Goal: Task Accomplishment & Management: Manage account settings

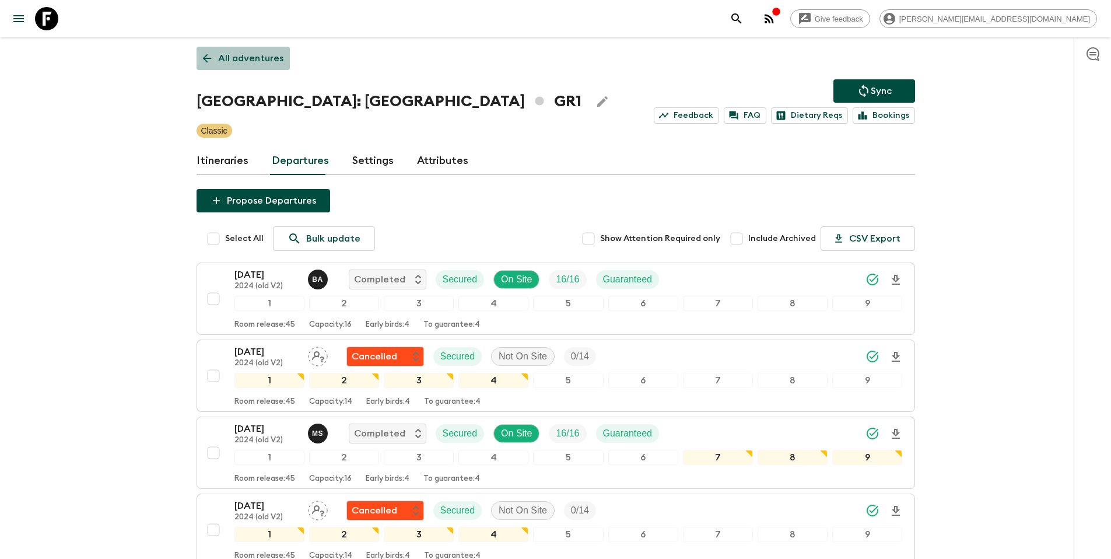
click at [255, 69] on link "All adventures" at bounding box center [243, 58] width 93 height 23
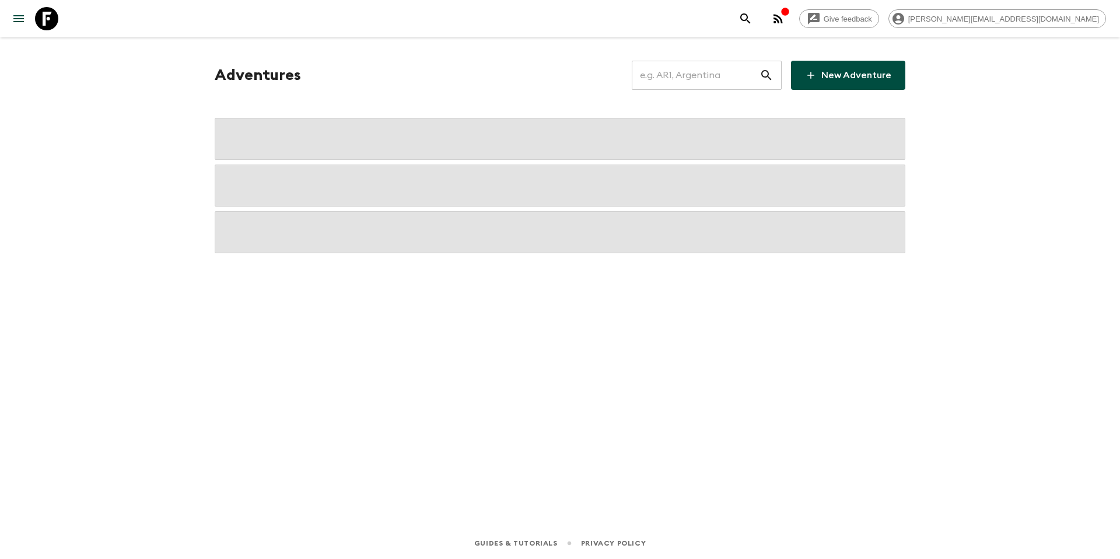
drag, startPoint x: 223, startPoint y: 52, endPoint x: 297, endPoint y: 61, distance: 75.2
click at [223, 52] on div "Adventures ​ New Adventure" at bounding box center [560, 265] width 746 height 457
click at [700, 73] on input "text" at bounding box center [696, 75] width 128 height 33
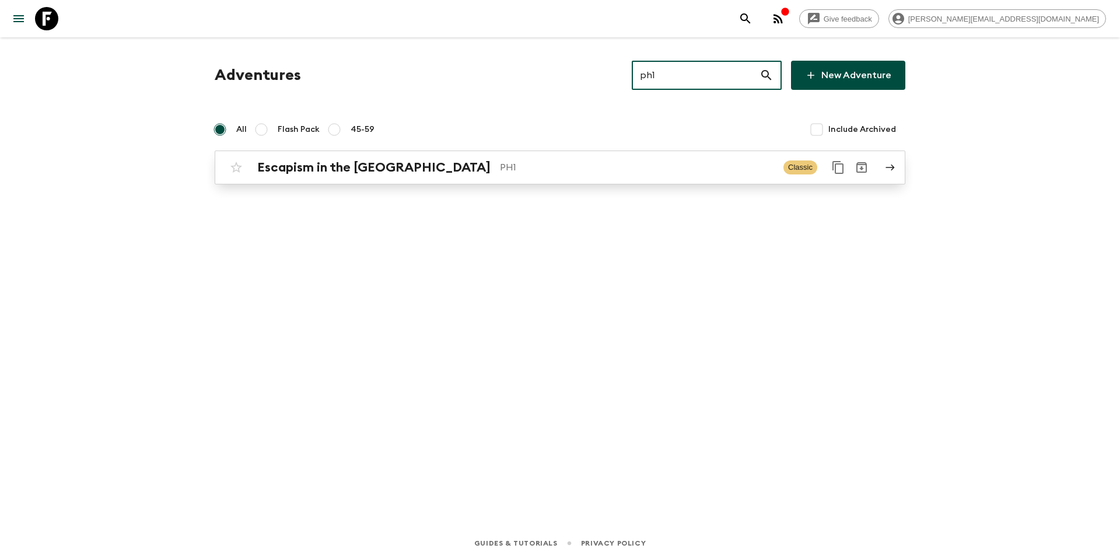
type input "ph1"
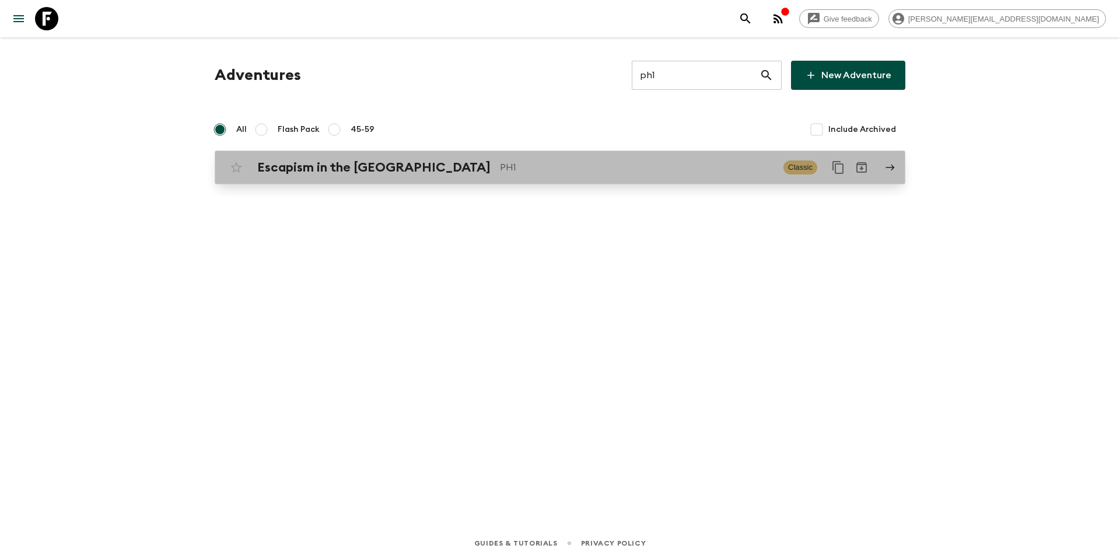
click at [533, 177] on div "Escapism in the [GEOGRAPHIC_DATA] PH1 Classic" at bounding box center [537, 167] width 625 height 23
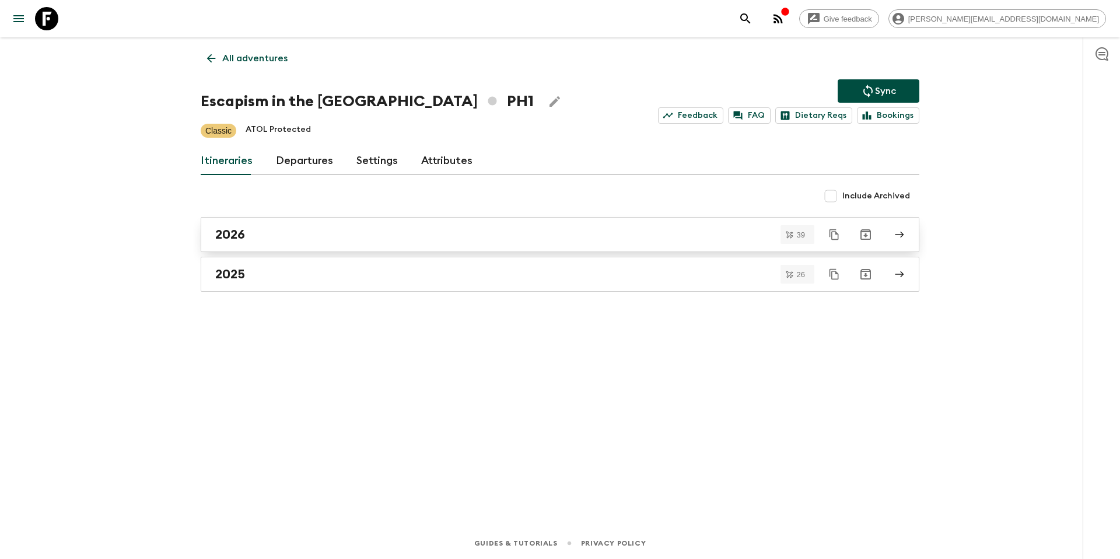
click at [279, 236] on div "2026" at bounding box center [548, 234] width 667 height 15
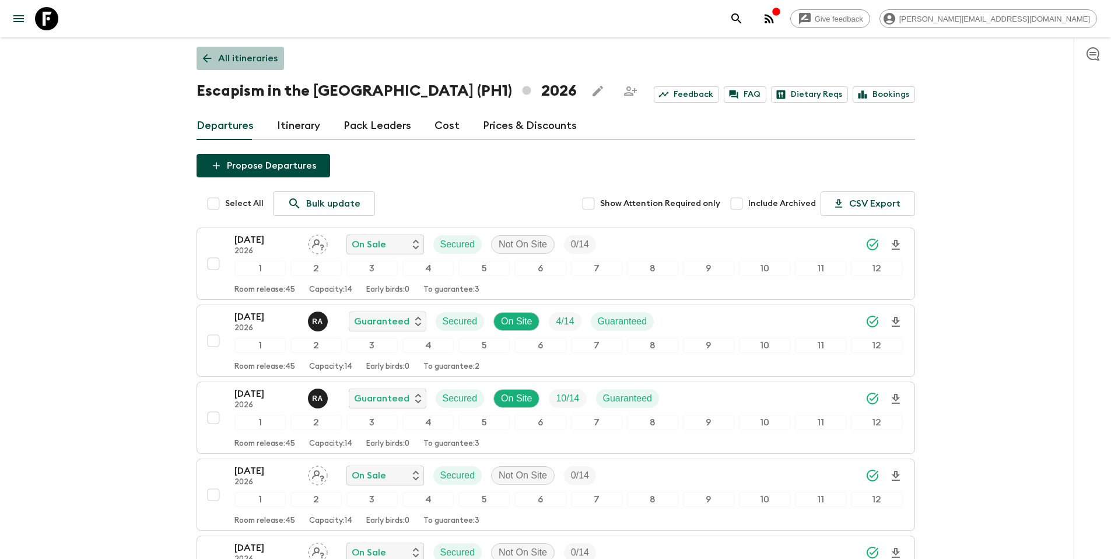
click at [243, 62] on p "All itineraries" at bounding box center [247, 58] width 59 height 14
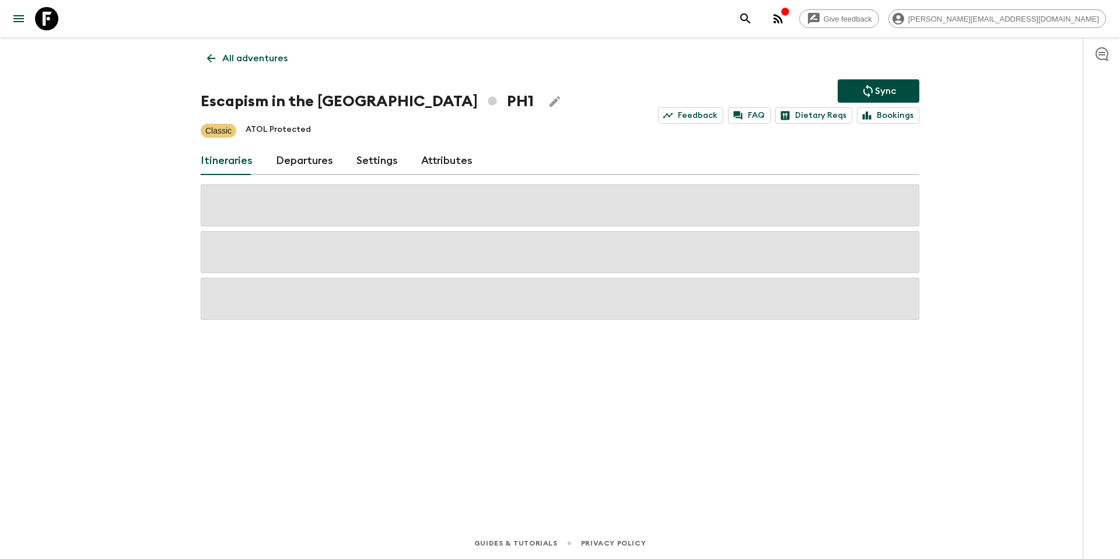
click at [243, 62] on p "All adventures" at bounding box center [254, 58] width 65 height 14
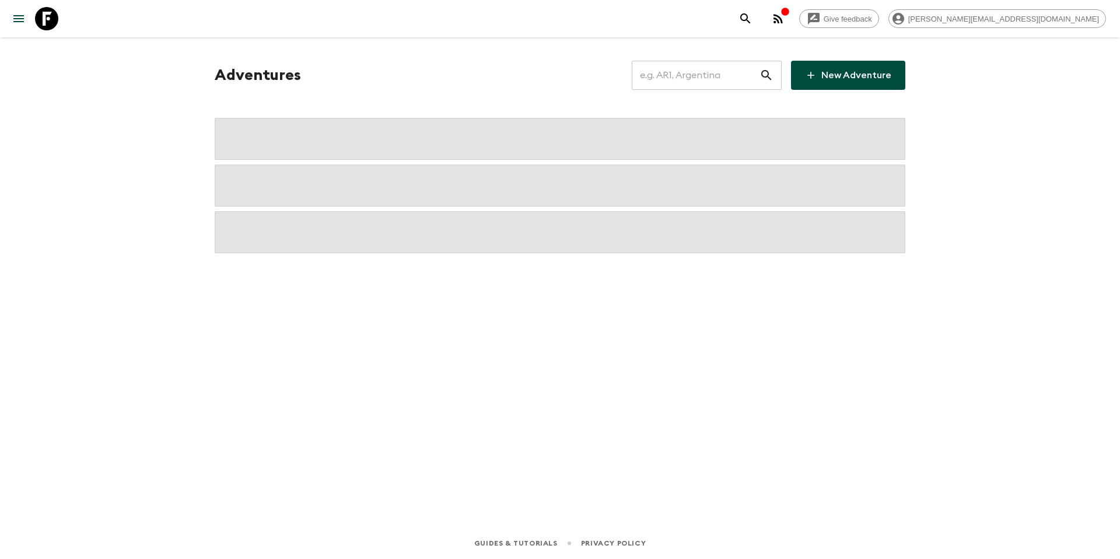
click at [728, 70] on input "text" at bounding box center [696, 75] width 128 height 33
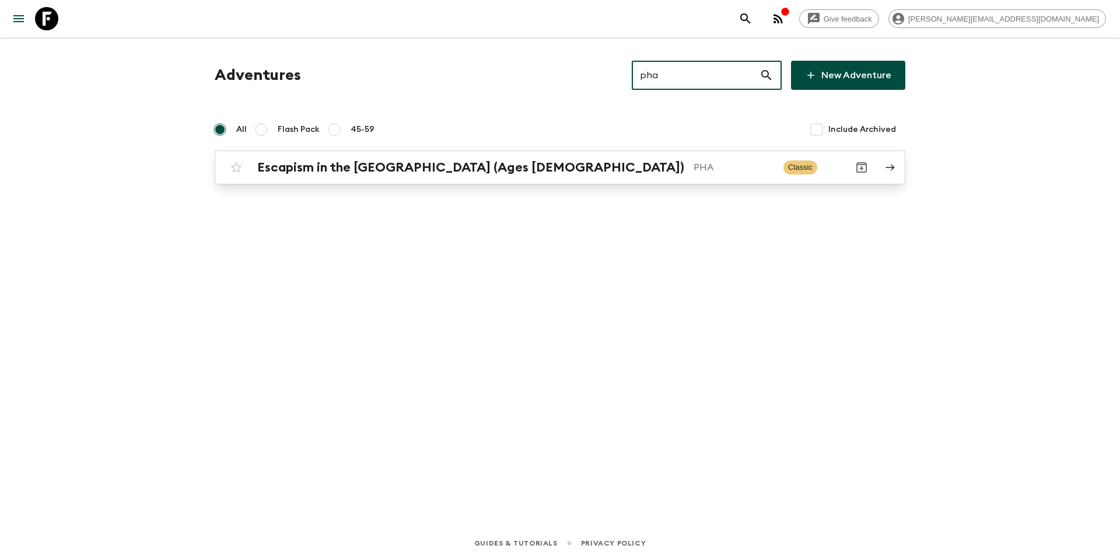
type input "pha"
click at [601, 176] on div "Escapism in the [GEOGRAPHIC_DATA] (Ages [DEMOGRAPHIC_DATA]) PHA Classic" at bounding box center [537, 167] width 625 height 23
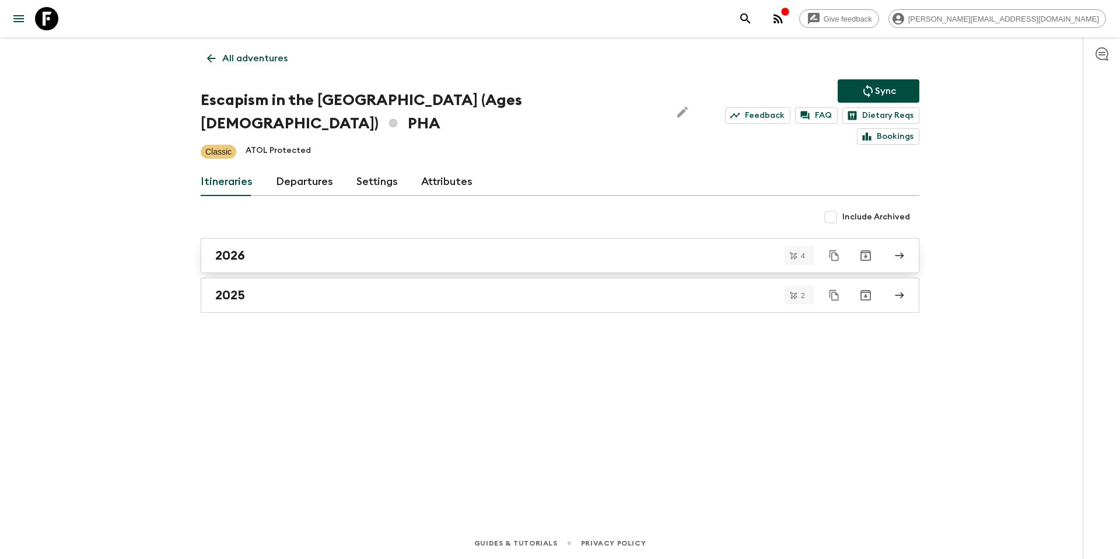
click at [298, 248] on div "2026" at bounding box center [548, 255] width 667 height 15
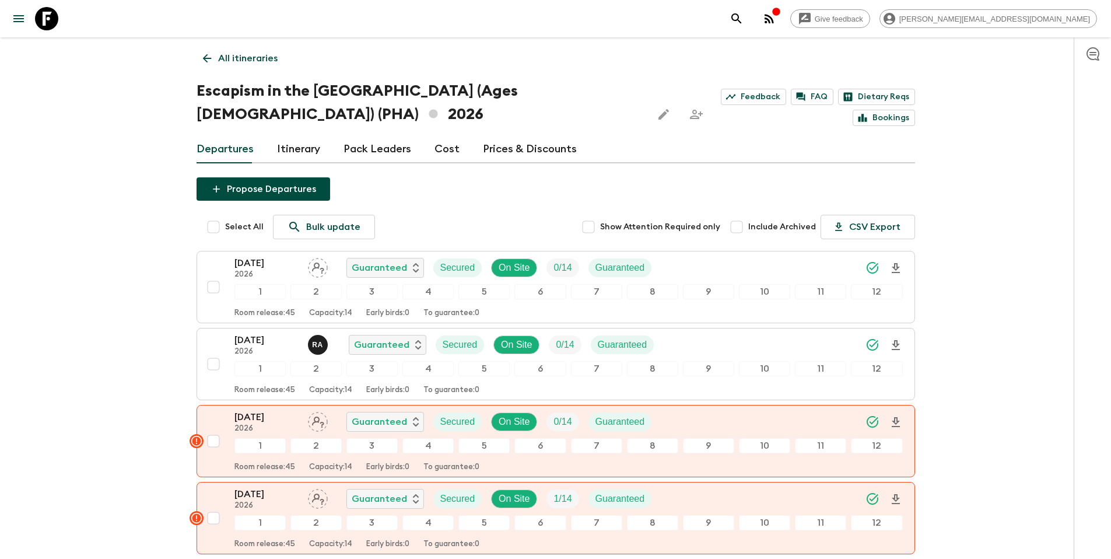
click at [250, 56] on p "All itineraries" at bounding box center [247, 58] width 59 height 14
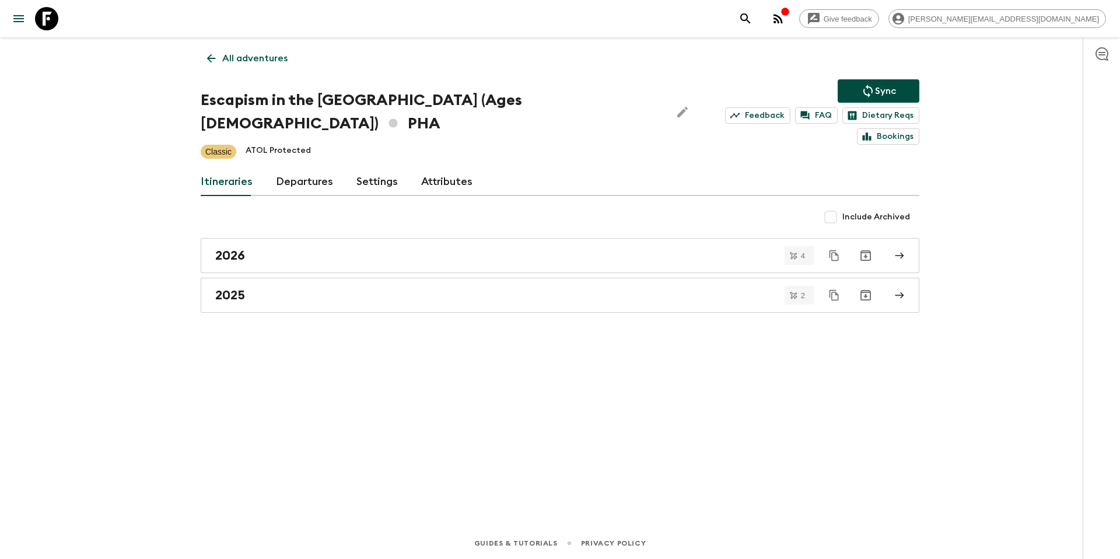
click at [319, 63] on div "All adventures Escapism in the [GEOGRAPHIC_DATA] (Ages [DEMOGRAPHIC_DATA]) PHA …" at bounding box center [560, 265] width 746 height 457
click at [224, 62] on p "All adventures" at bounding box center [254, 58] width 65 height 14
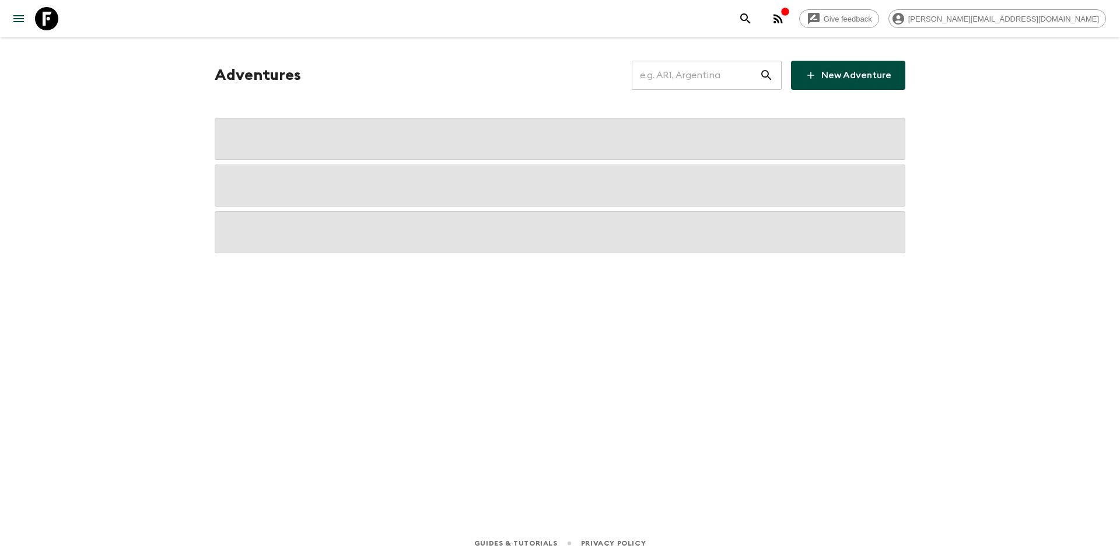
click at [704, 83] on input "text" at bounding box center [696, 75] width 128 height 33
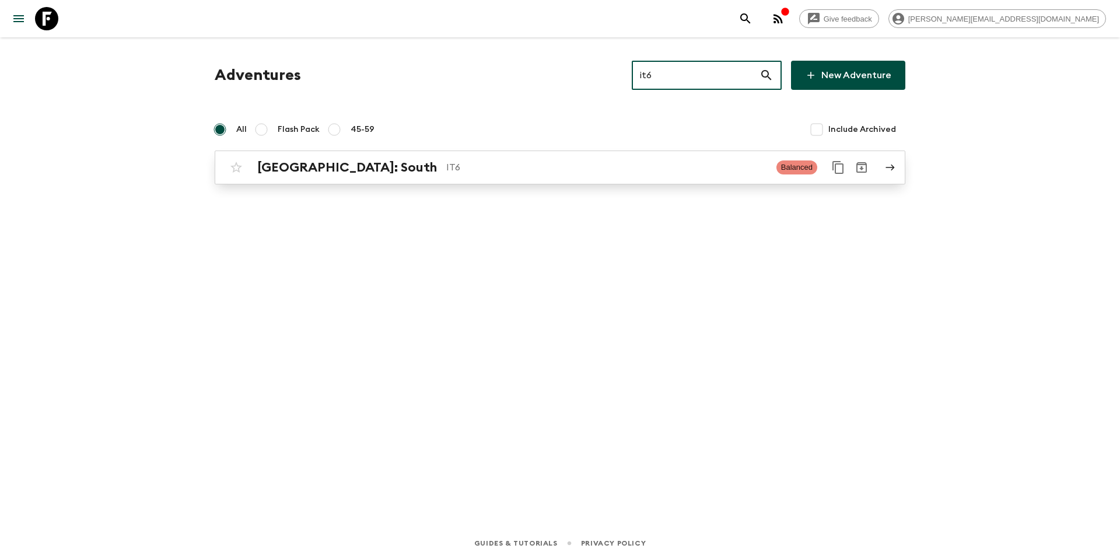
type input "it6"
click at [401, 174] on div "[GEOGRAPHIC_DATA]: South IT6" at bounding box center [512, 167] width 510 height 15
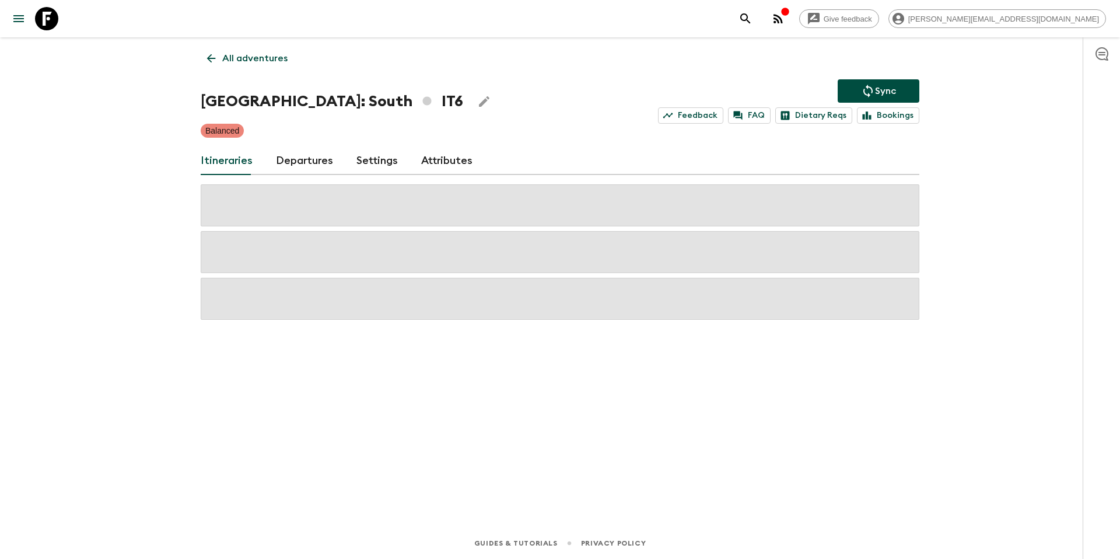
click at [286, 156] on link "Departures" at bounding box center [304, 161] width 57 height 28
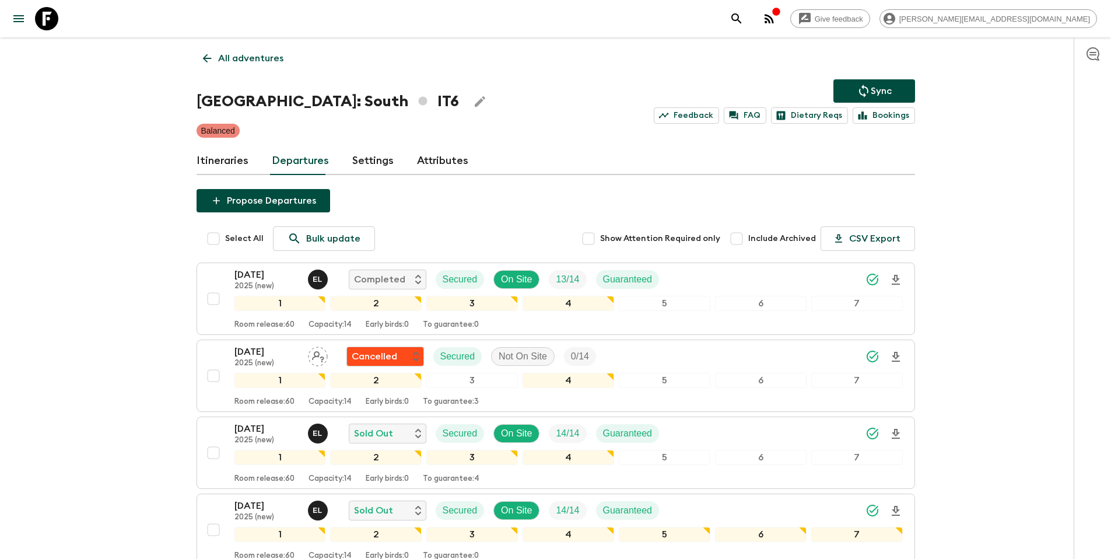
scroll to position [303, 0]
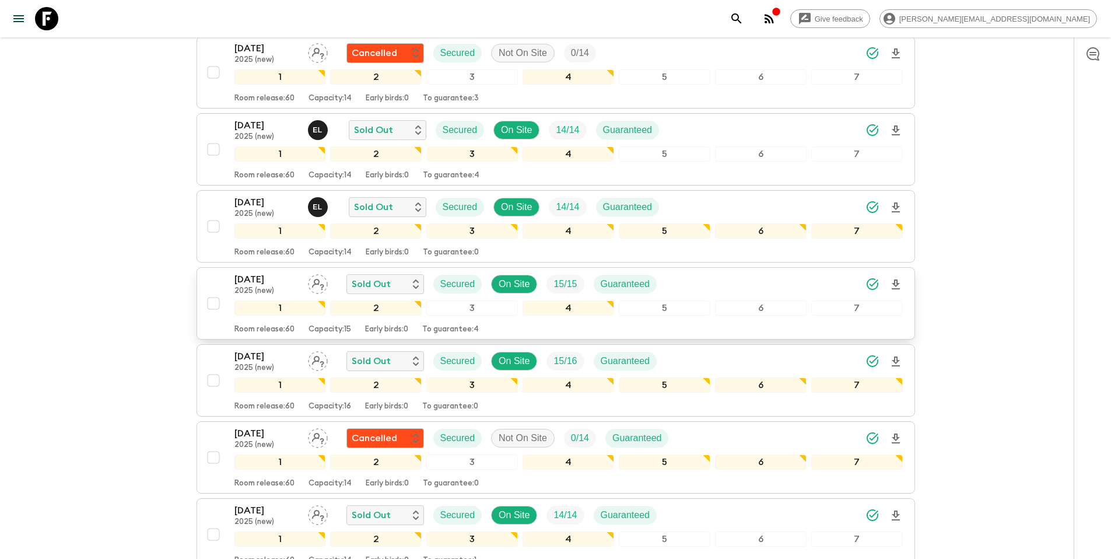
click at [215, 305] on input "checkbox" at bounding box center [213, 303] width 23 height 23
checkbox input "true"
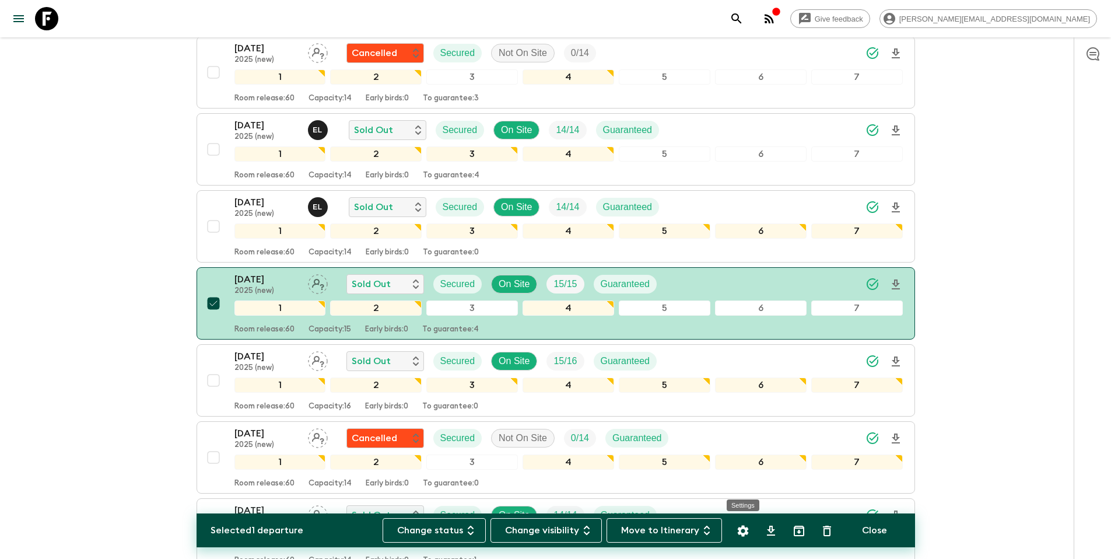
click at [742, 526] on icon "Settings" at bounding box center [742, 530] width 11 height 11
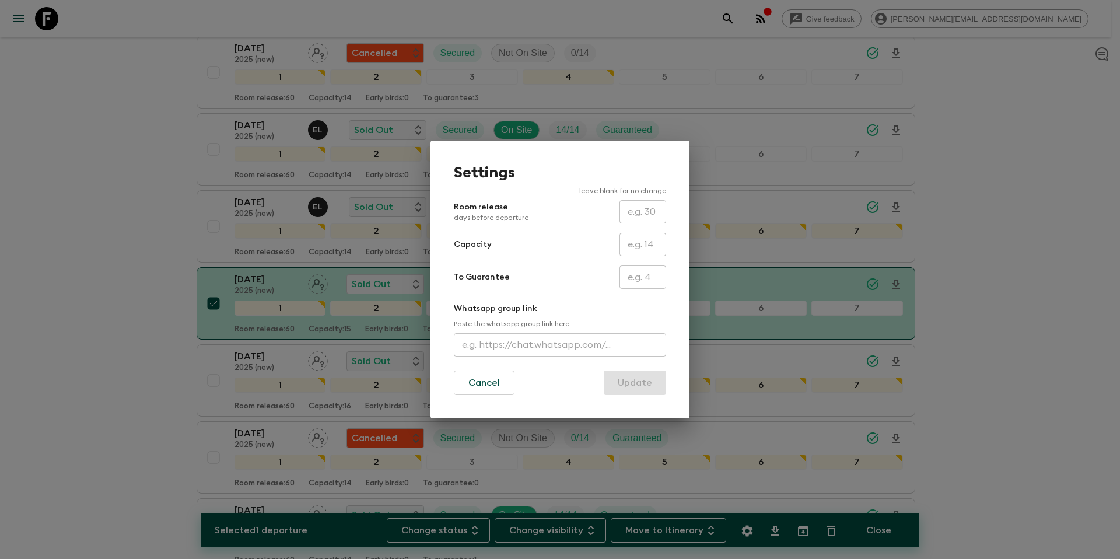
click at [645, 249] on input "text" at bounding box center [642, 244] width 47 height 23
type input "16"
click at [641, 385] on button "Update" at bounding box center [635, 382] width 62 height 24
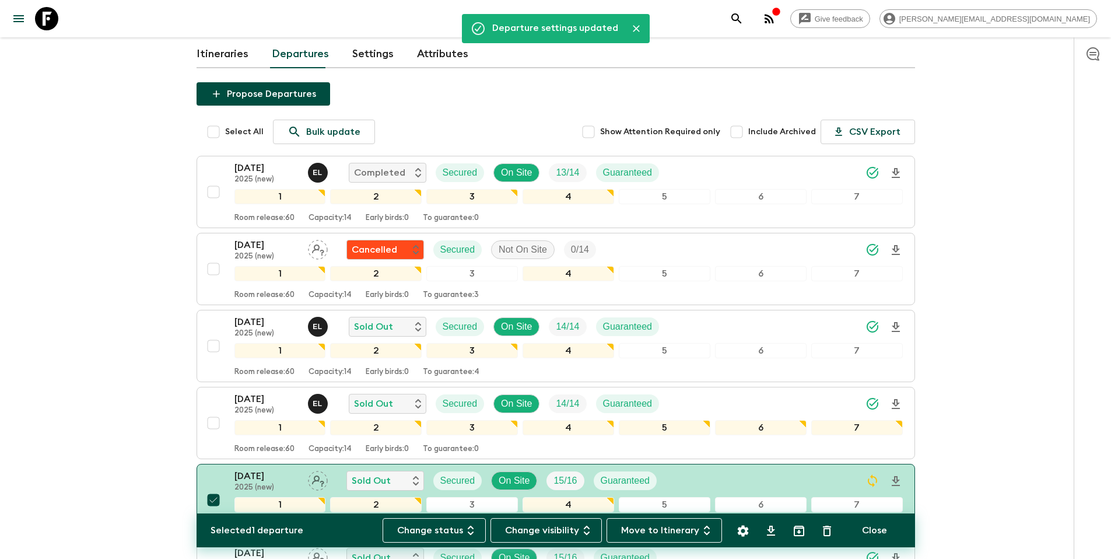
scroll to position [0, 0]
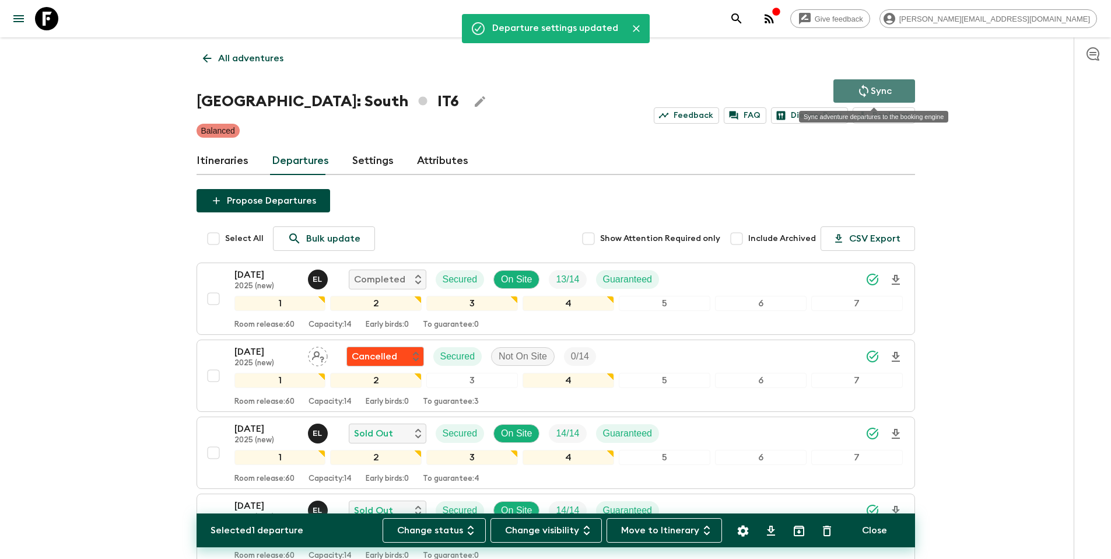
drag, startPoint x: 871, startPoint y: 85, endPoint x: 942, endPoint y: 167, distance: 108.8
click at [871, 85] on p "Sync" at bounding box center [881, 91] width 21 height 14
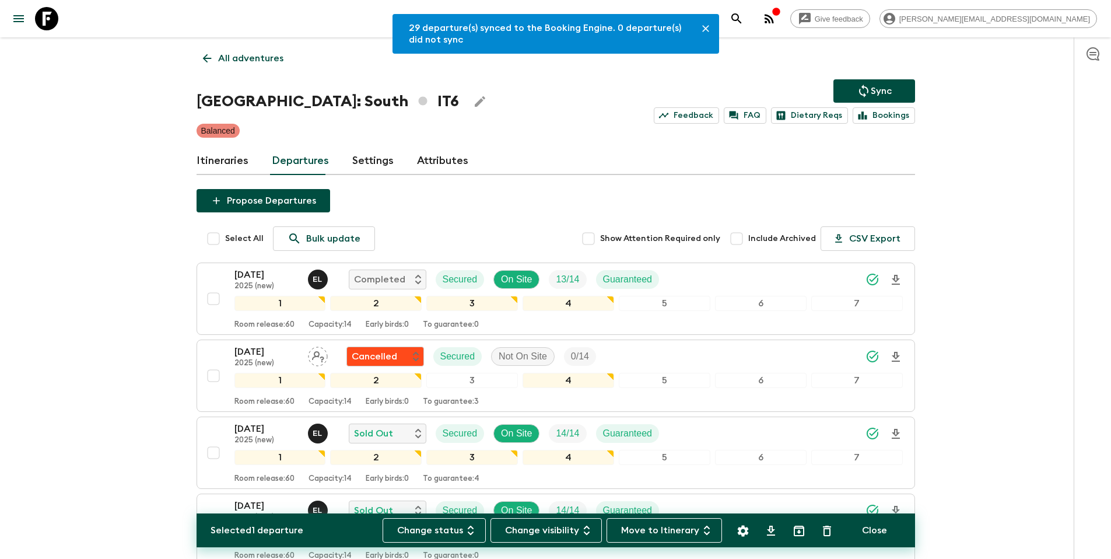
click at [277, 64] on p "All adventures" at bounding box center [250, 58] width 65 height 14
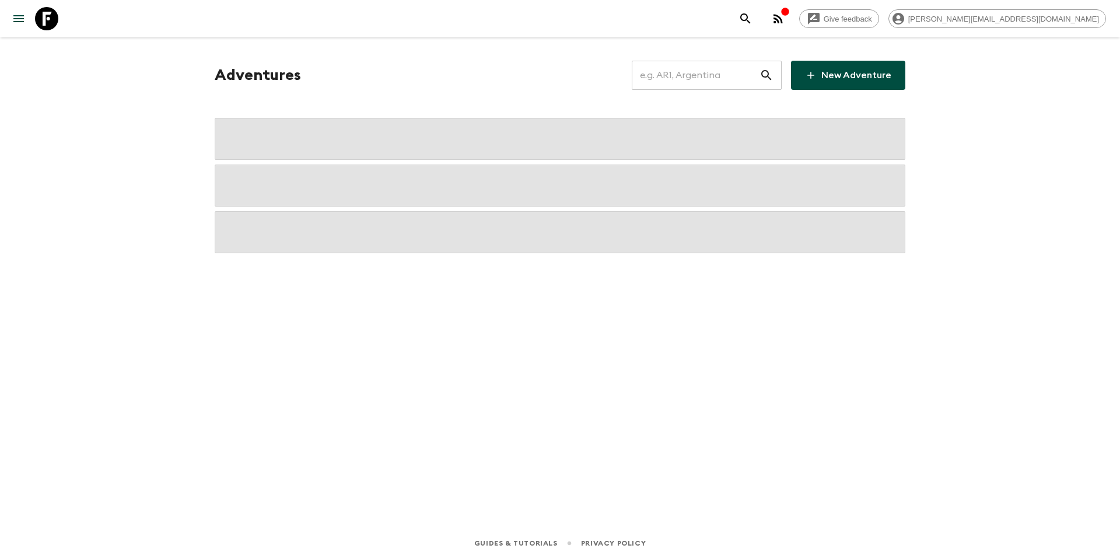
click at [695, 75] on input "text" at bounding box center [696, 75] width 128 height 33
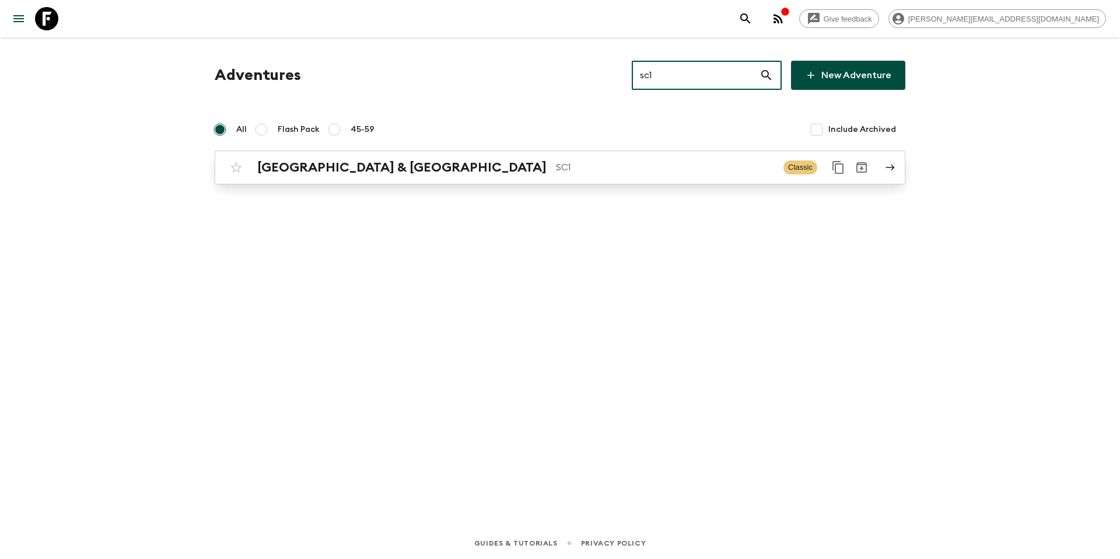
type input "sc1"
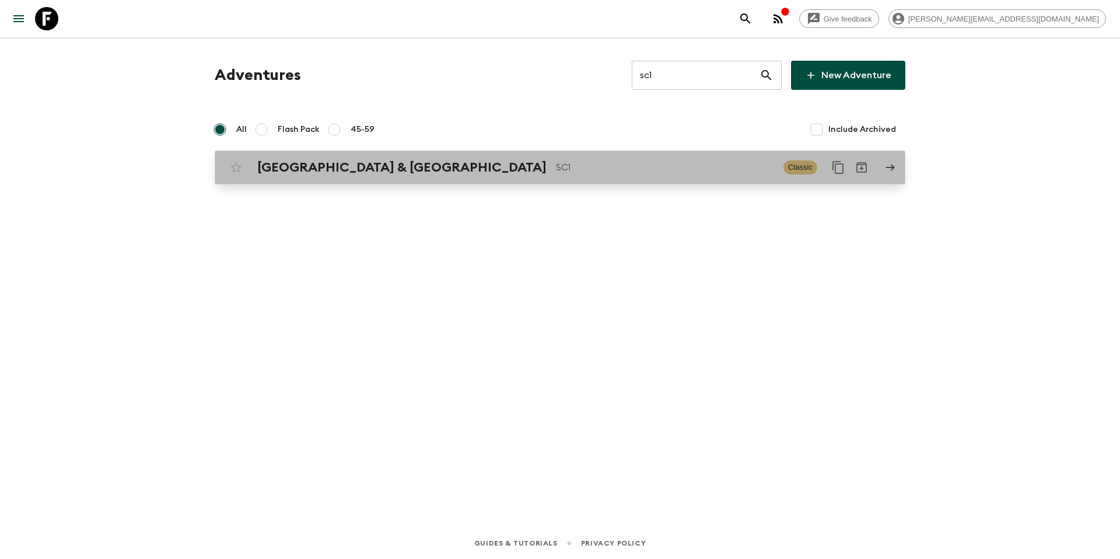
click at [556, 171] on p "SC1" at bounding box center [665, 167] width 218 height 14
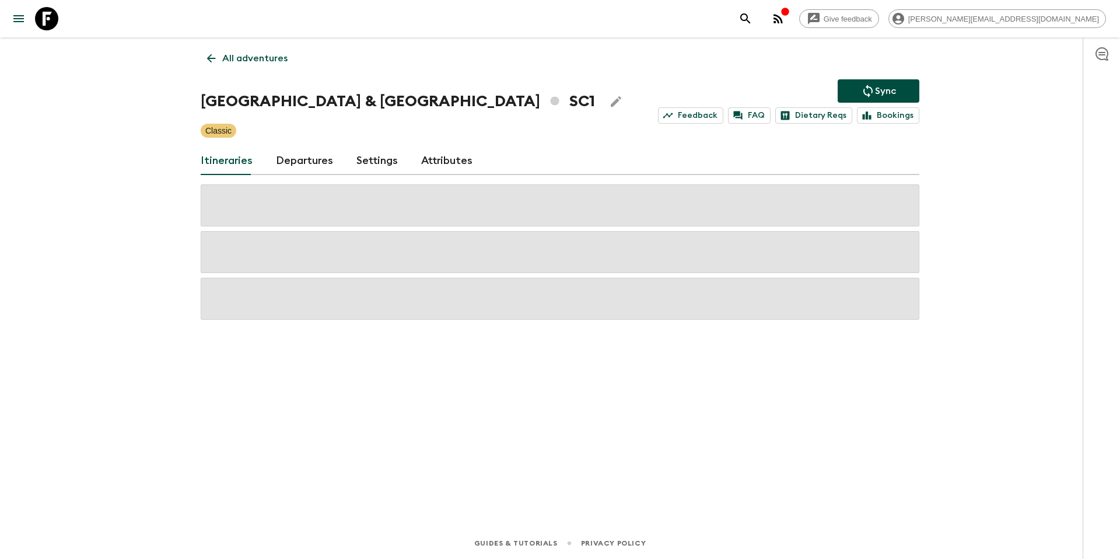
click at [296, 93] on h1 "[GEOGRAPHIC_DATA] & Croatia SC1" at bounding box center [398, 101] width 394 height 23
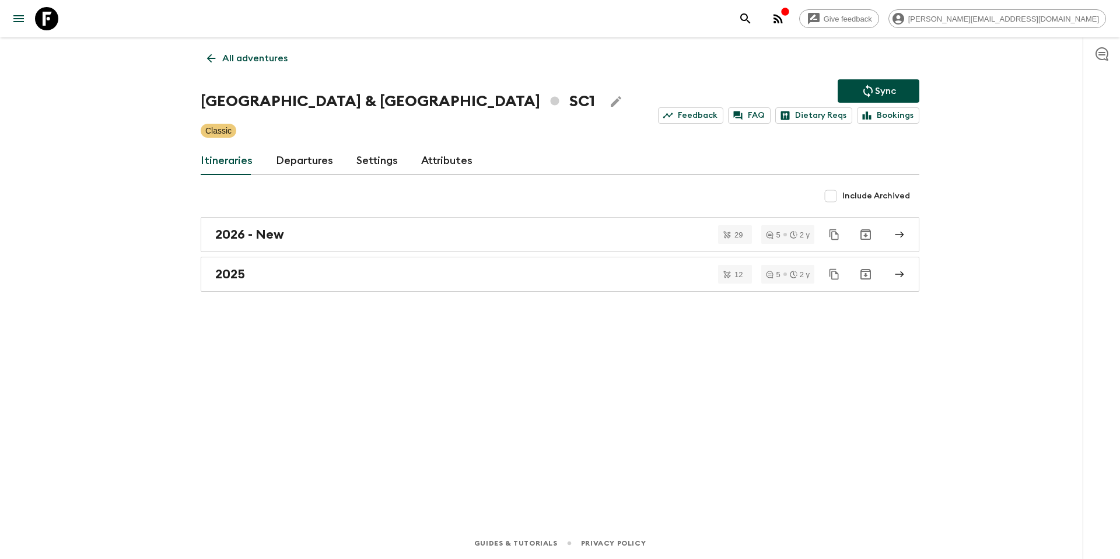
click at [299, 162] on link "Departures" at bounding box center [304, 161] width 57 height 28
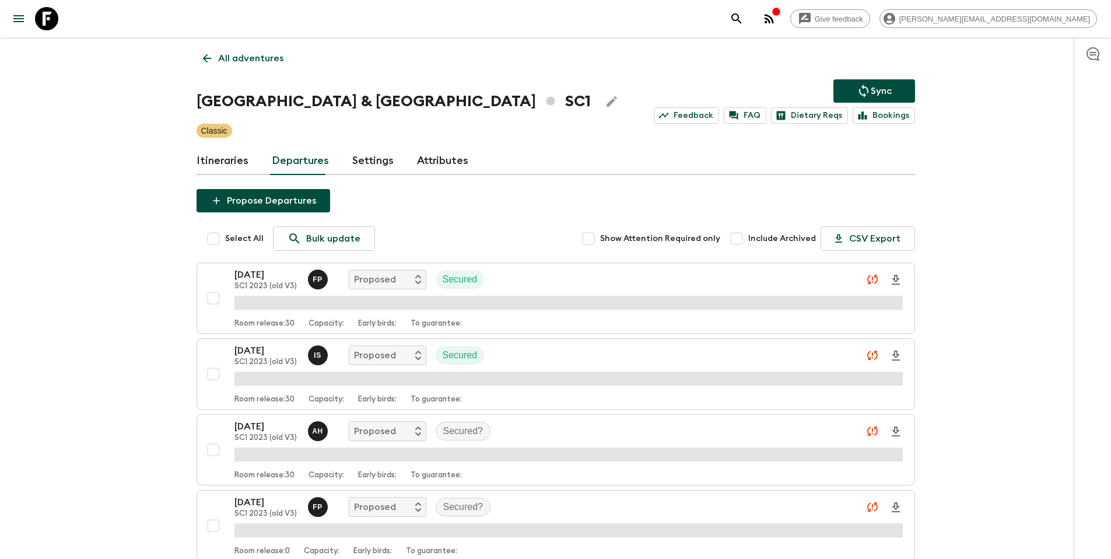
scroll to position [1132, 0]
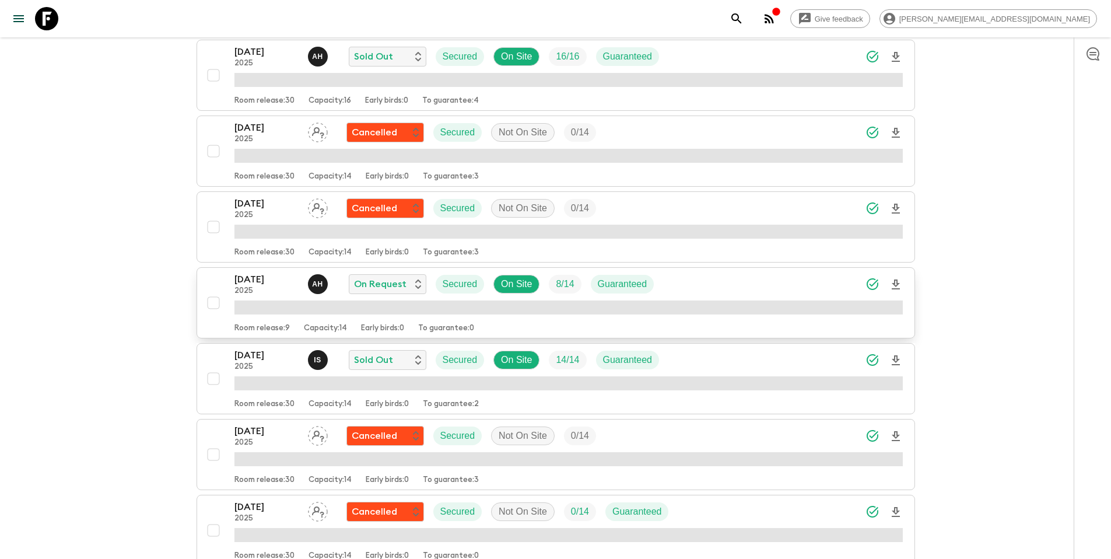
click at [213, 302] on input "checkbox" at bounding box center [213, 302] width 23 height 23
checkbox input "true"
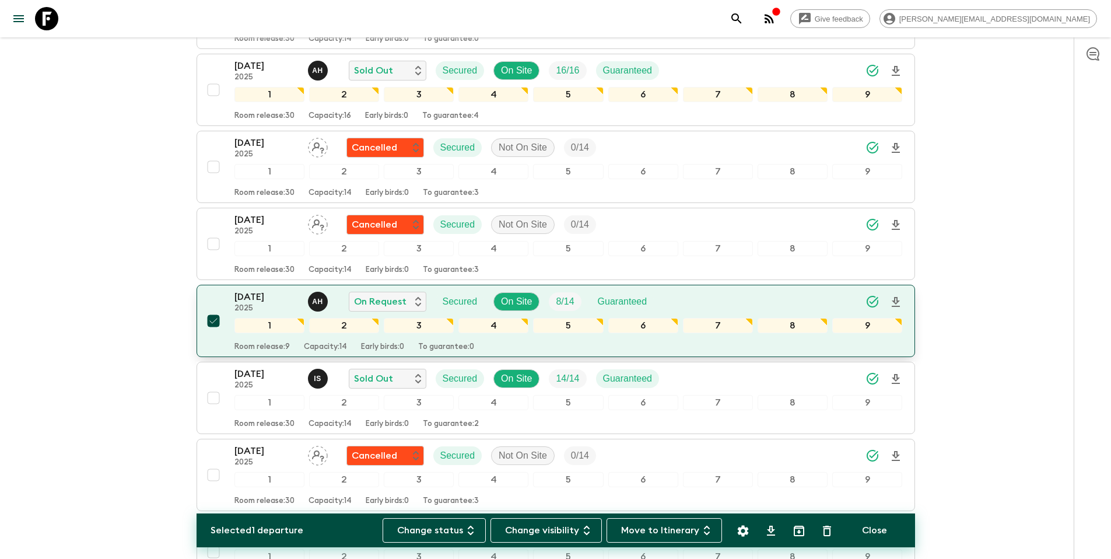
scroll to position [1150, 0]
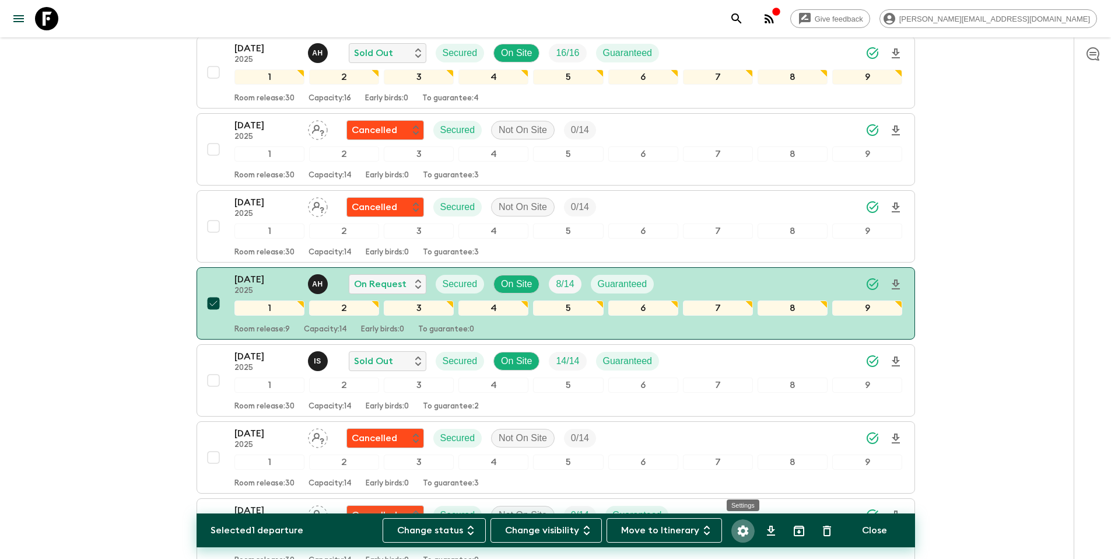
click at [745, 525] on icon "Settings" at bounding box center [743, 531] width 14 height 14
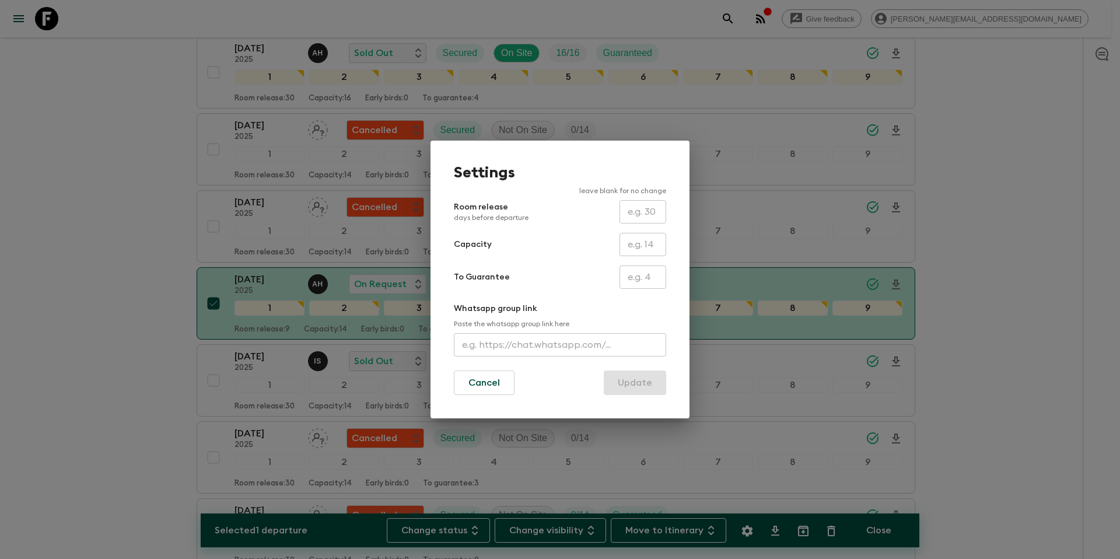
click at [632, 244] on input "text" at bounding box center [642, 244] width 47 height 23
type input "9"
click at [646, 380] on button "Update" at bounding box center [635, 382] width 62 height 24
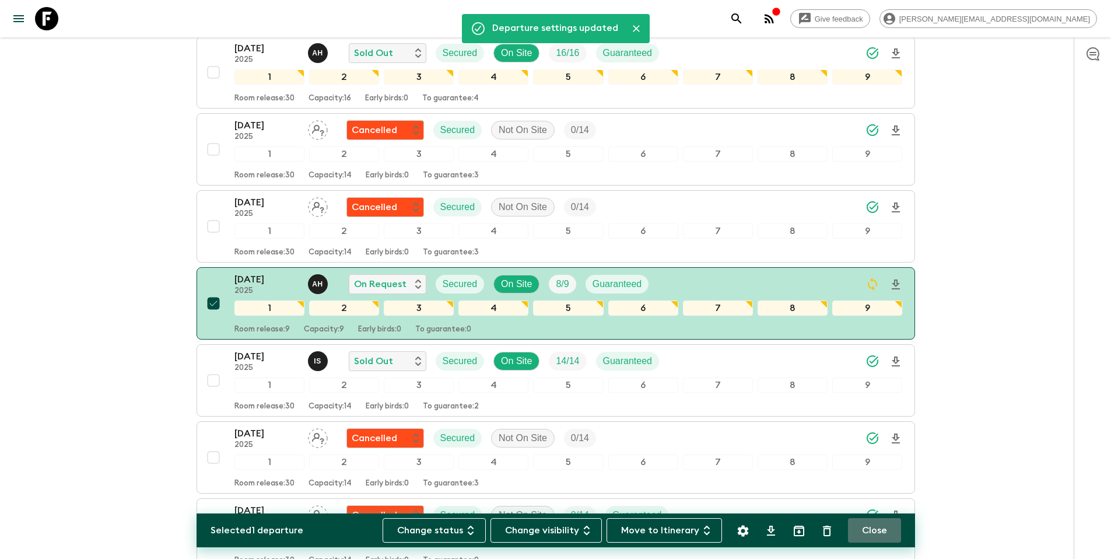
click at [871, 530] on button "Close" at bounding box center [874, 530] width 53 height 24
checkbox input "false"
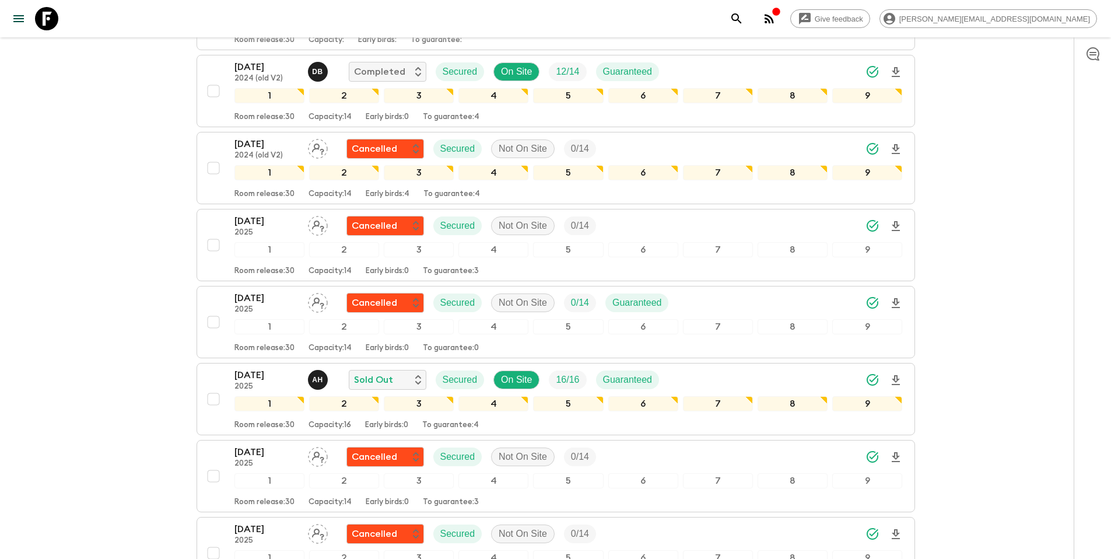
scroll to position [0, 0]
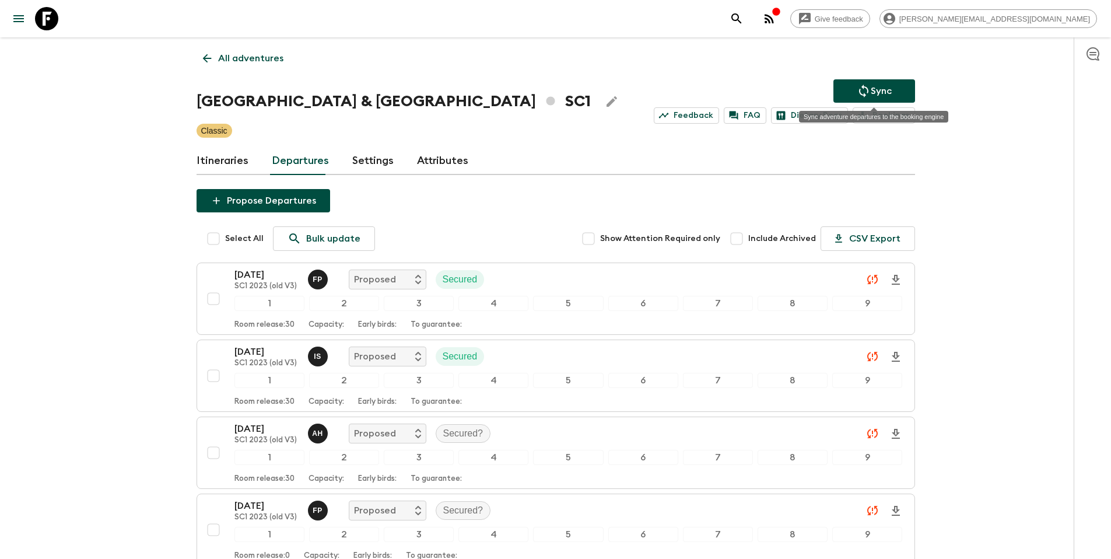
click at [876, 87] on p "Sync" at bounding box center [881, 91] width 21 height 14
click at [261, 61] on p "All adventures" at bounding box center [250, 58] width 65 height 14
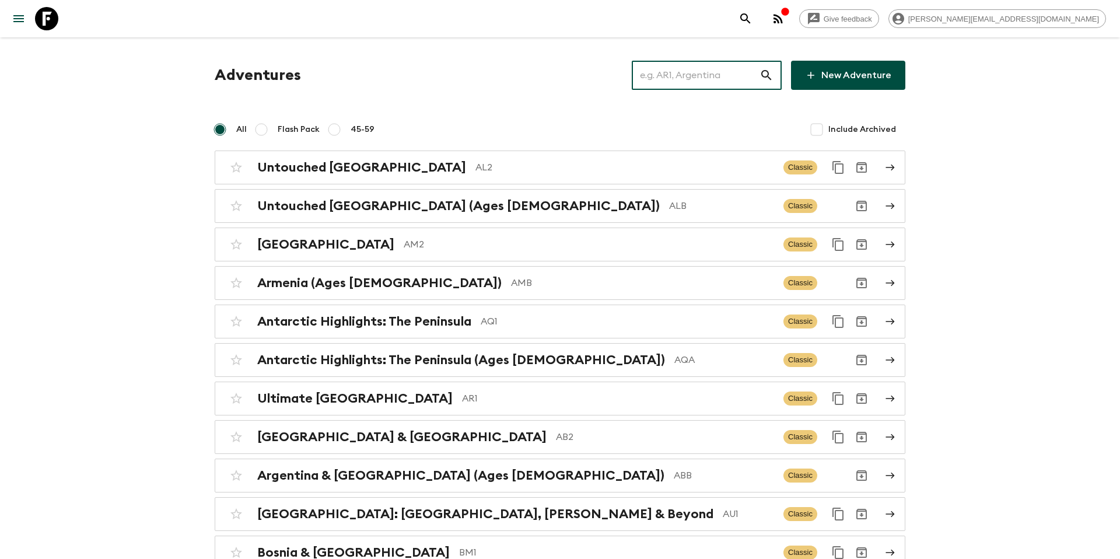
click at [672, 72] on input "text" at bounding box center [696, 75] width 128 height 33
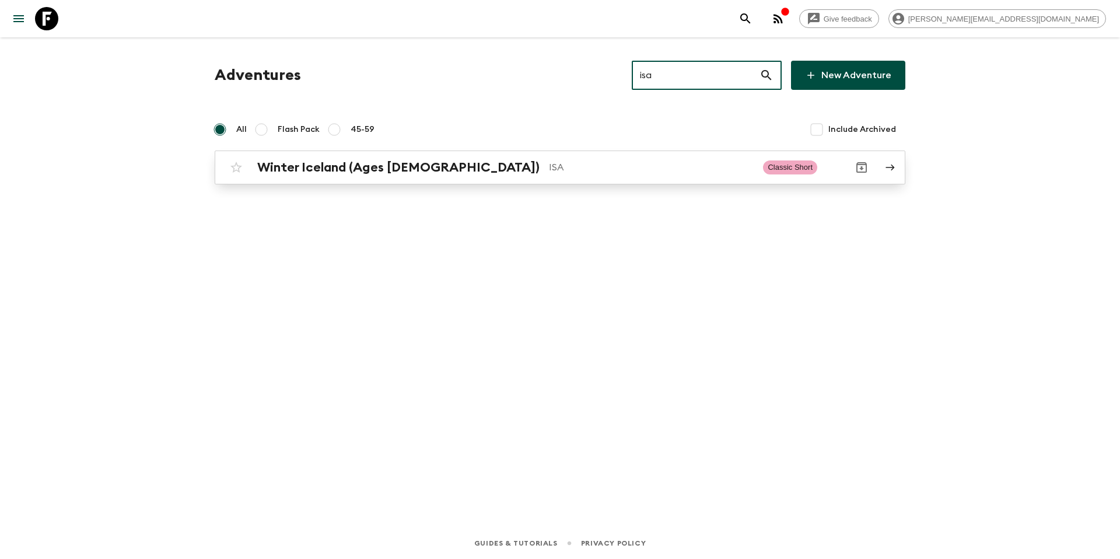
type input "isa"
click at [549, 173] on p "ISA" at bounding box center [651, 167] width 205 height 14
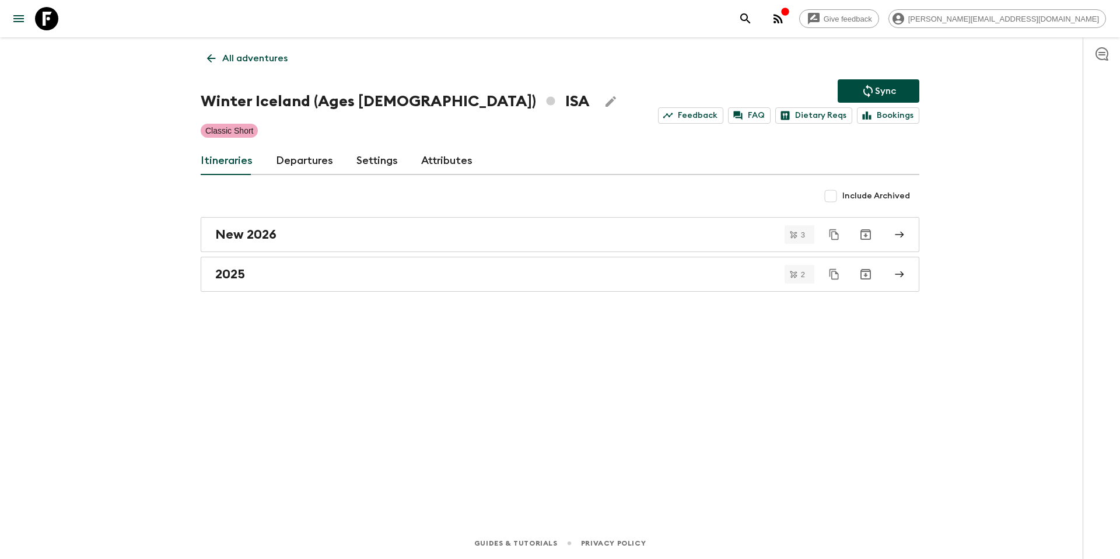
click at [286, 164] on link "Departures" at bounding box center [304, 161] width 57 height 28
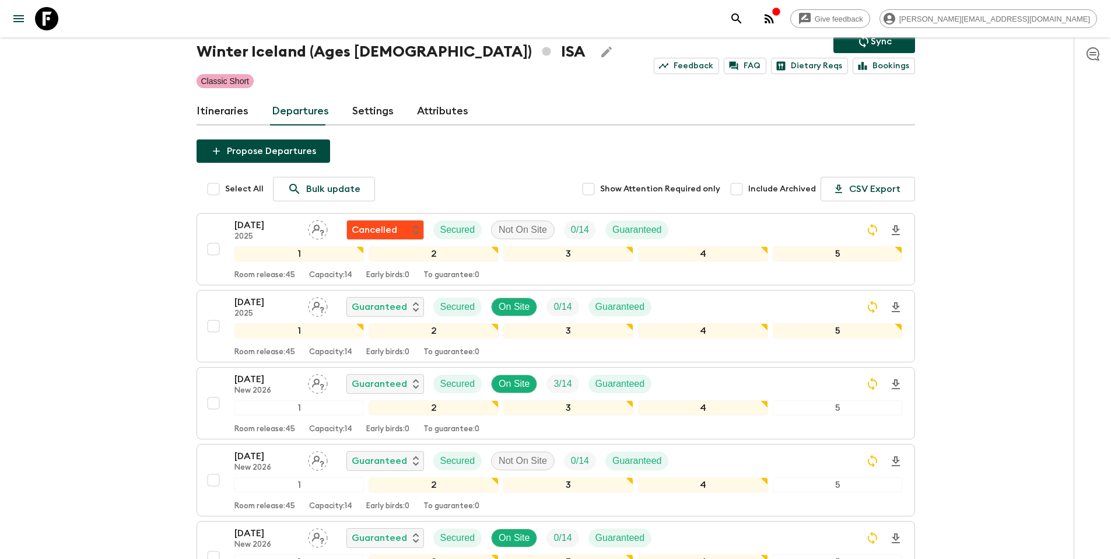
scroll to position [69, 0]
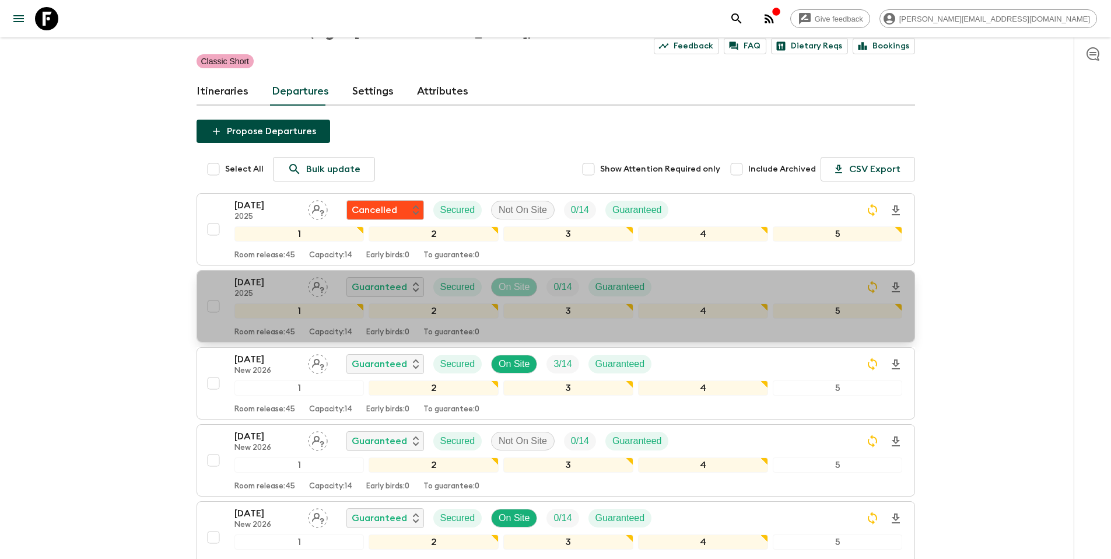
click at [525, 286] on p "On Site" at bounding box center [514, 287] width 31 height 14
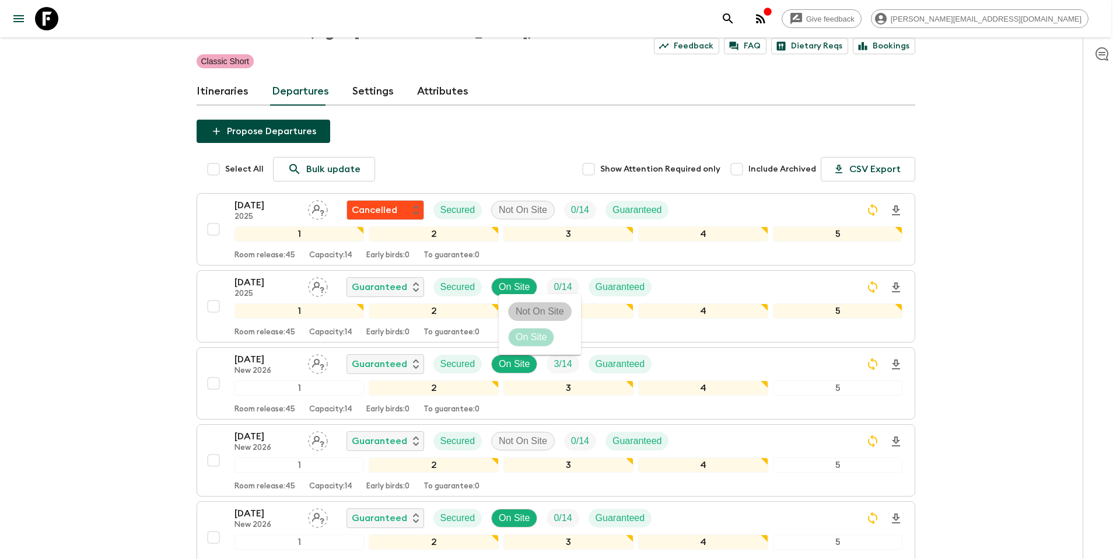
click at [525, 310] on p "Not On Site" at bounding box center [540, 311] width 48 height 14
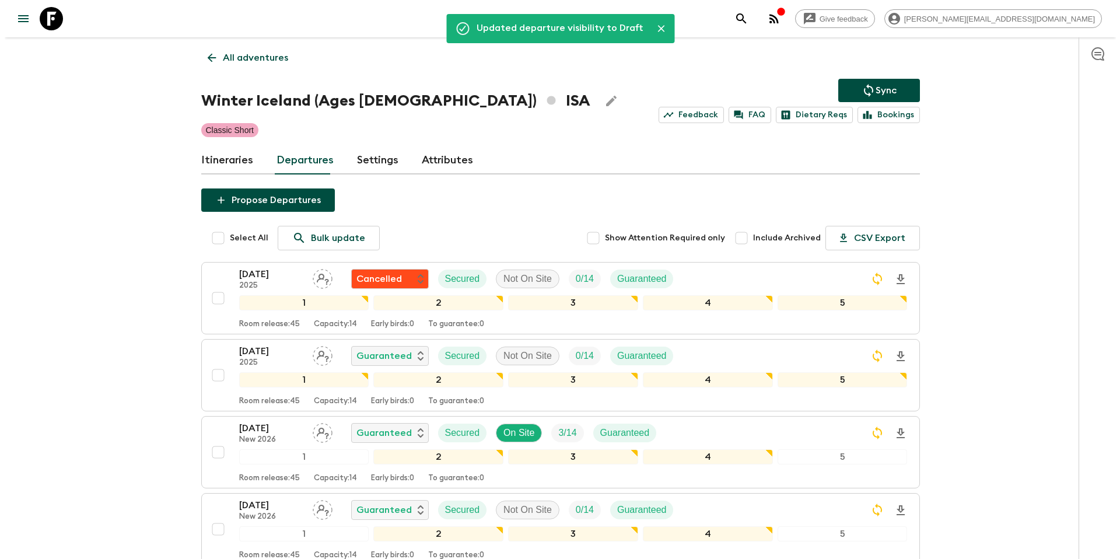
scroll to position [0, 0]
click at [867, 90] on icon "Sync adventure departures to the booking engine" at bounding box center [863, 91] width 9 height 13
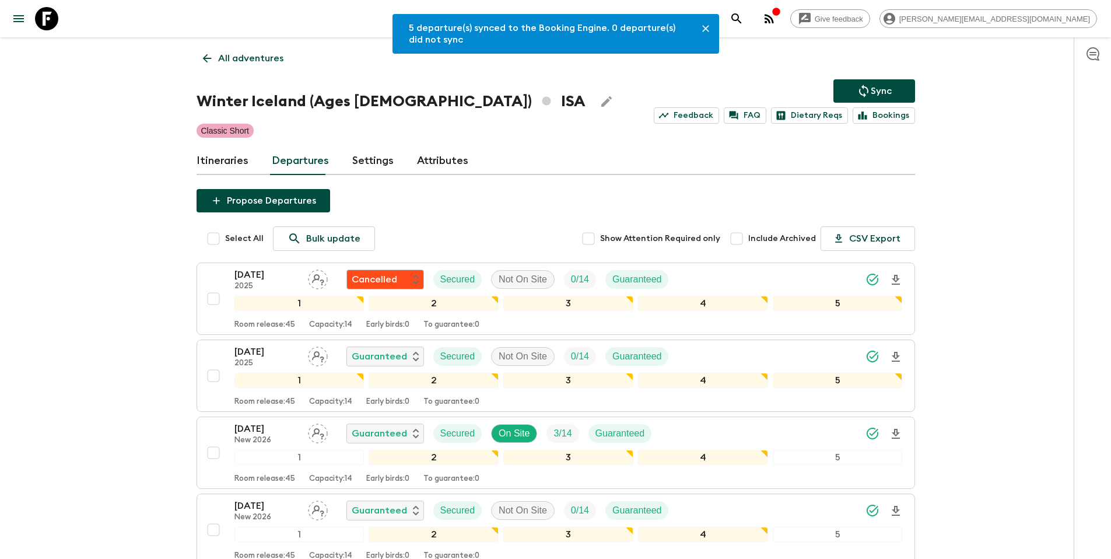
click at [233, 62] on p "All adventures" at bounding box center [250, 58] width 65 height 14
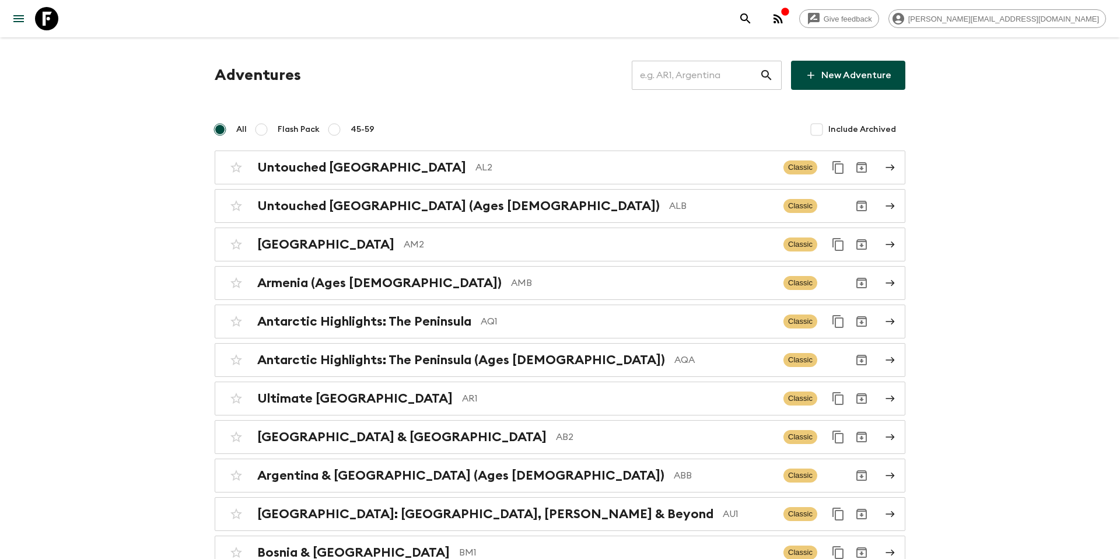
click at [685, 81] on input "text" at bounding box center [696, 75] width 128 height 33
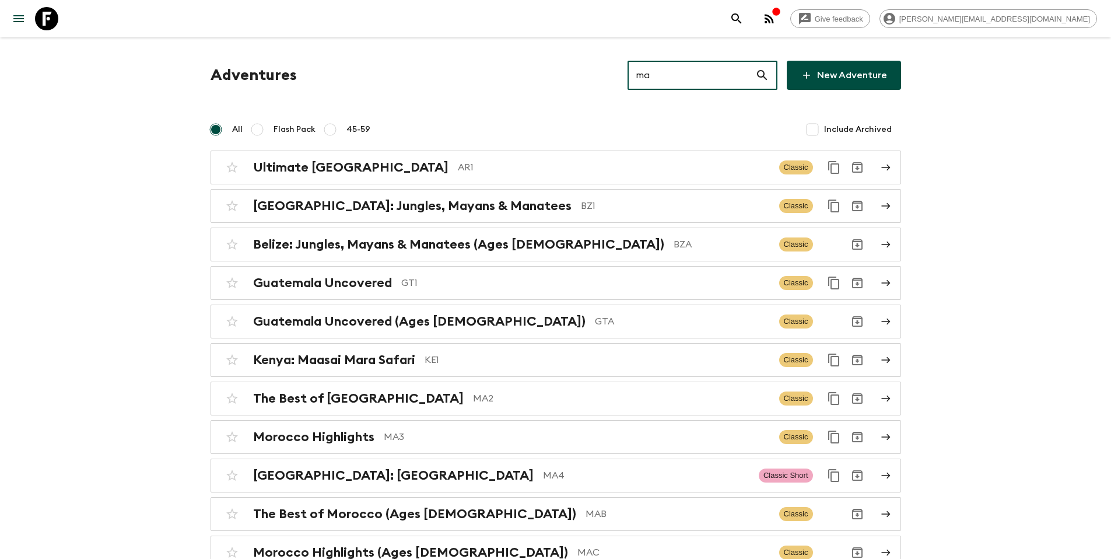
type input "mad"
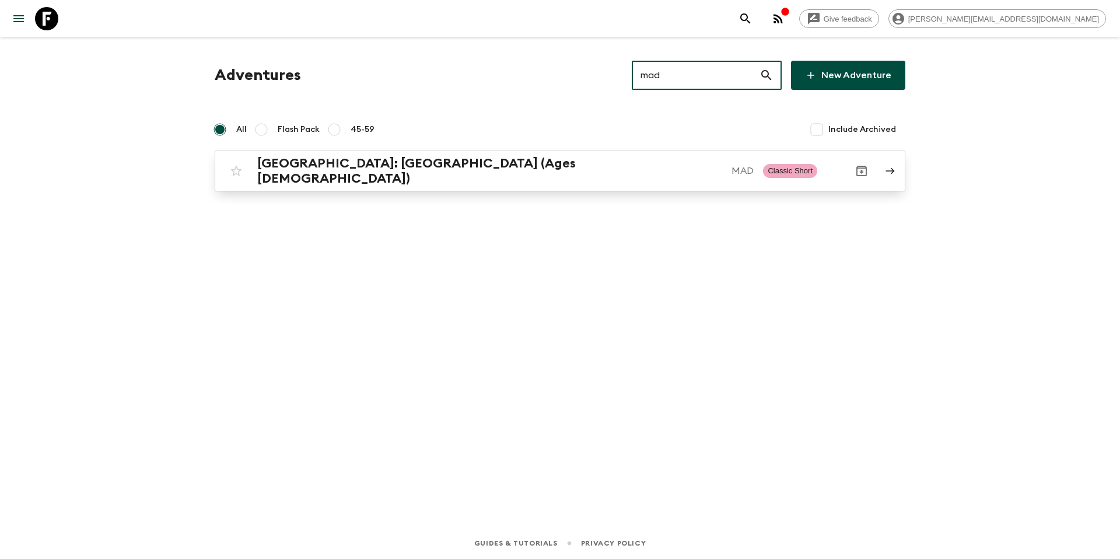
click at [731, 171] on p "MAD" at bounding box center [742, 171] width 22 height 14
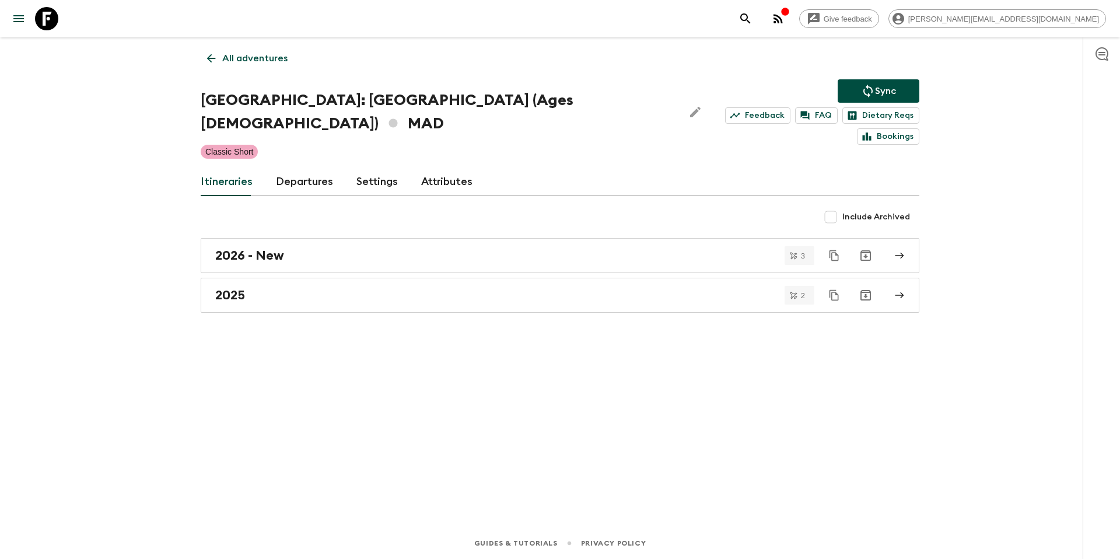
click at [293, 168] on link "Departures" at bounding box center [304, 182] width 57 height 28
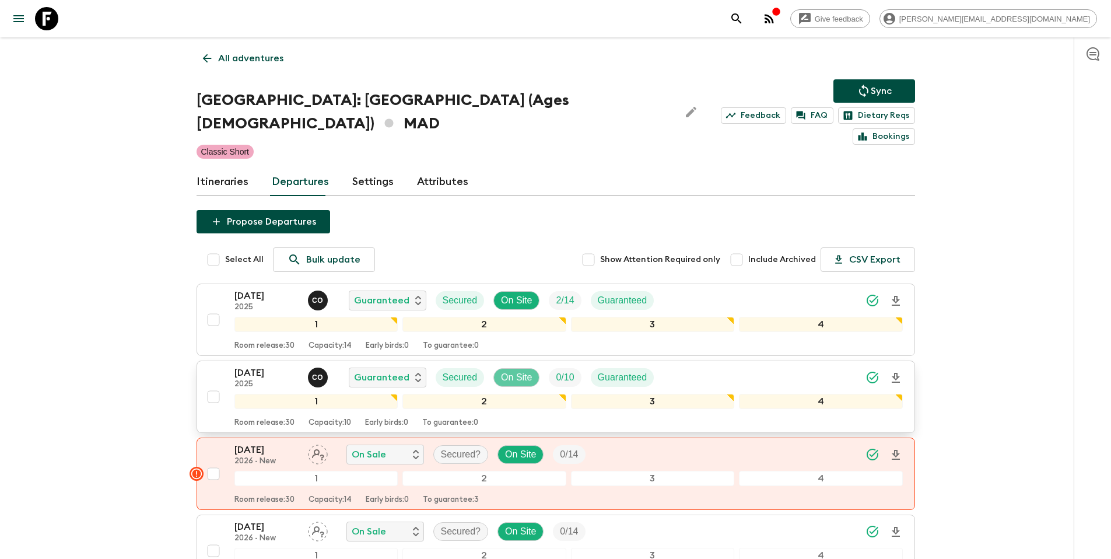
click at [514, 370] on p "On Site" at bounding box center [516, 377] width 31 height 14
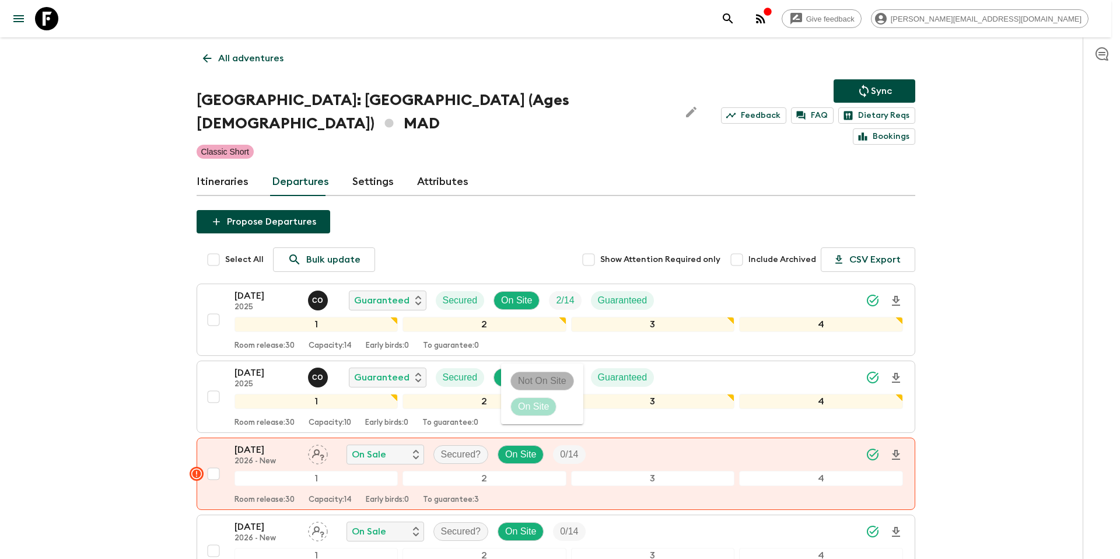
click at [523, 376] on p "Not On Site" at bounding box center [542, 381] width 48 height 14
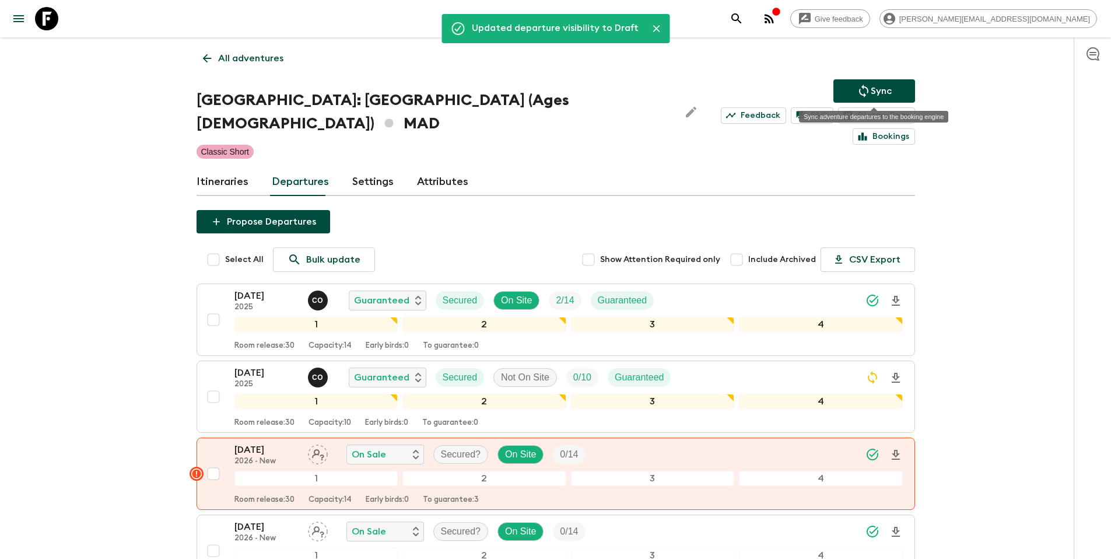
click at [874, 88] on p "Sync" at bounding box center [881, 91] width 21 height 14
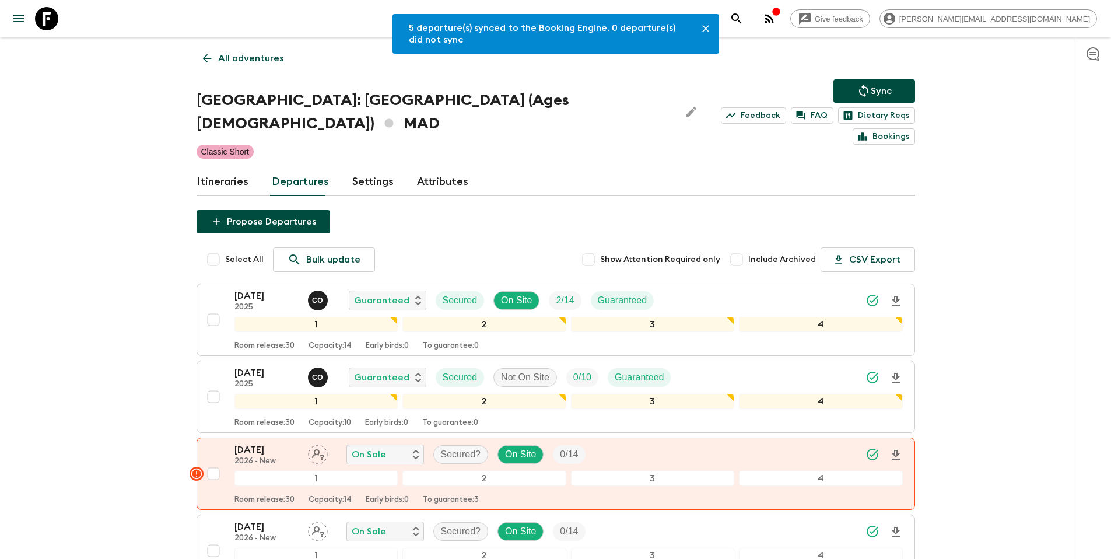
click at [262, 58] on p "All adventures" at bounding box center [250, 58] width 65 height 14
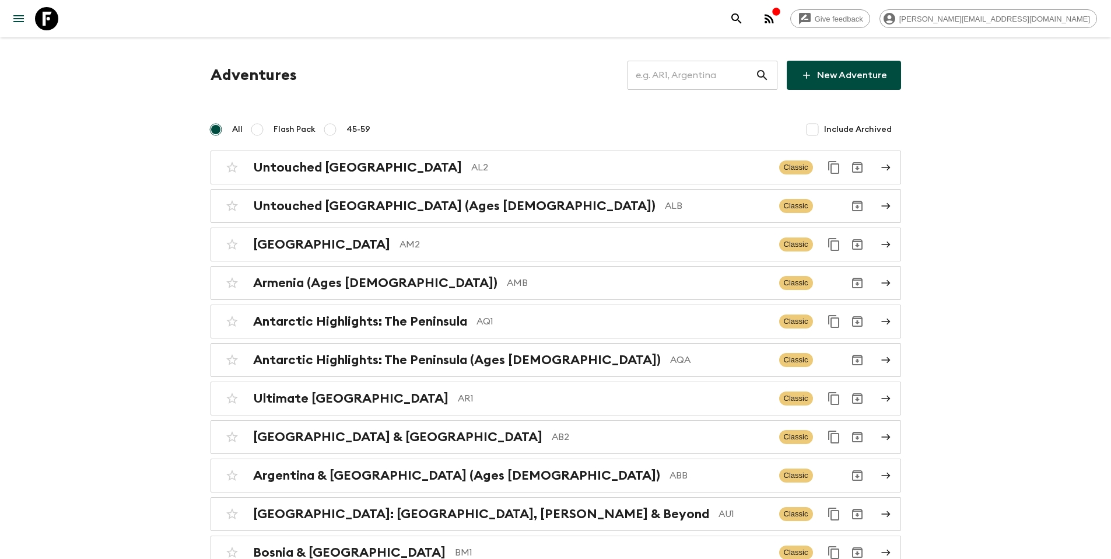
click at [695, 74] on input "text" at bounding box center [691, 75] width 128 height 33
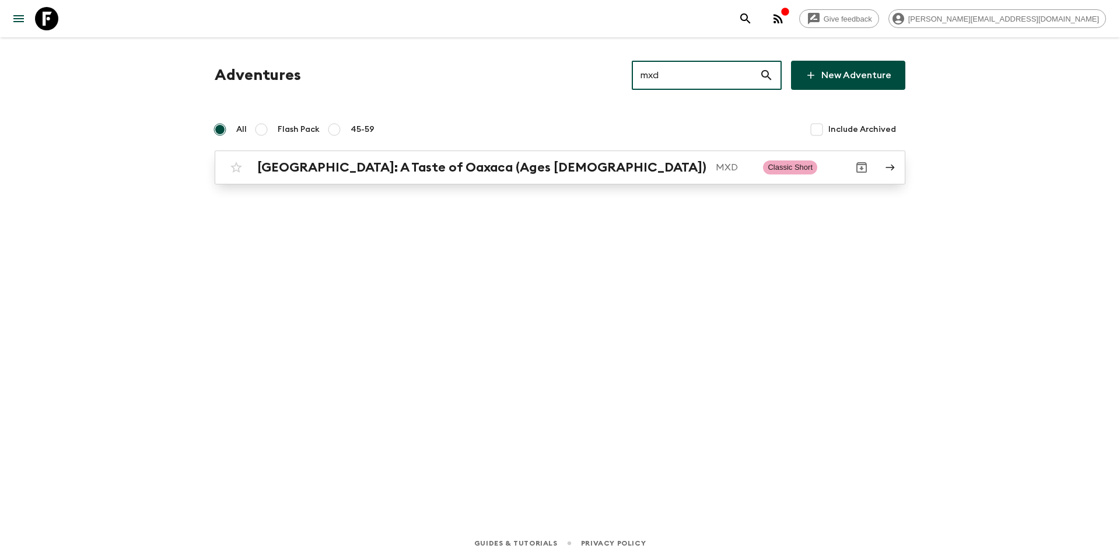
type input "mxd"
click at [716, 170] on p "MXD" at bounding box center [735, 167] width 38 height 14
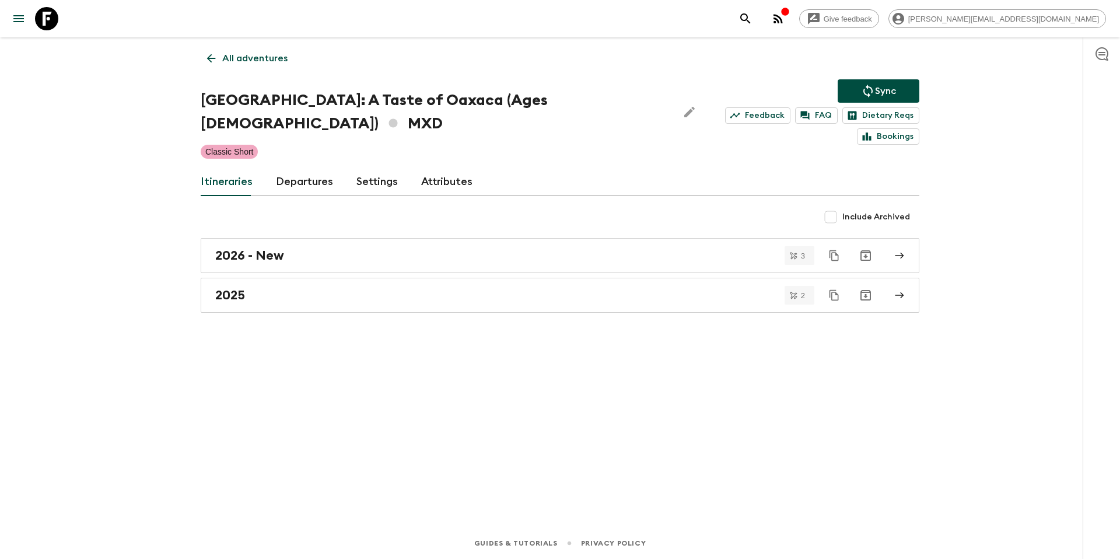
click at [310, 168] on link "Departures" at bounding box center [304, 182] width 57 height 28
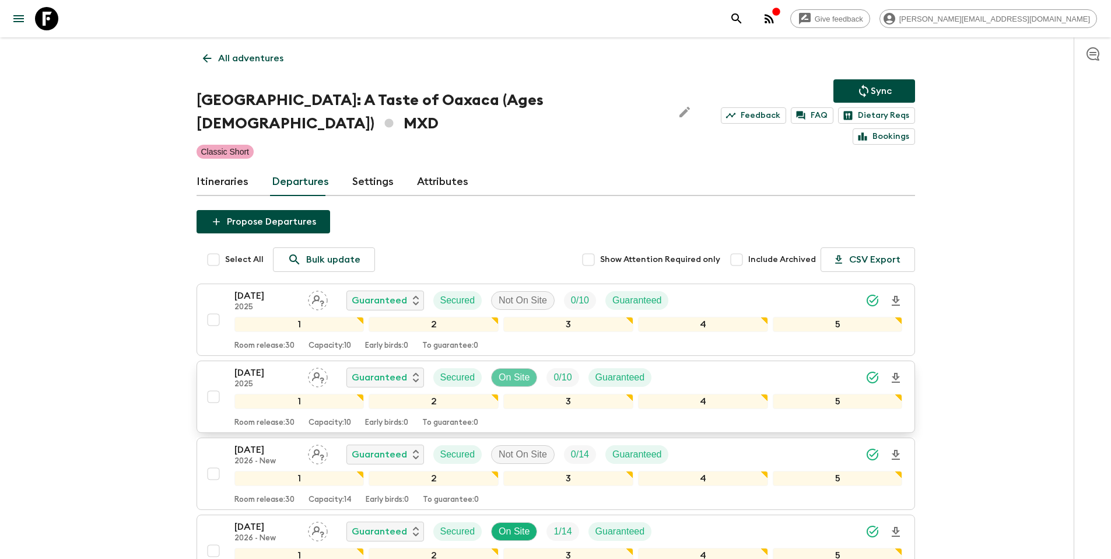
click at [518, 370] on p "On Site" at bounding box center [514, 377] width 31 height 14
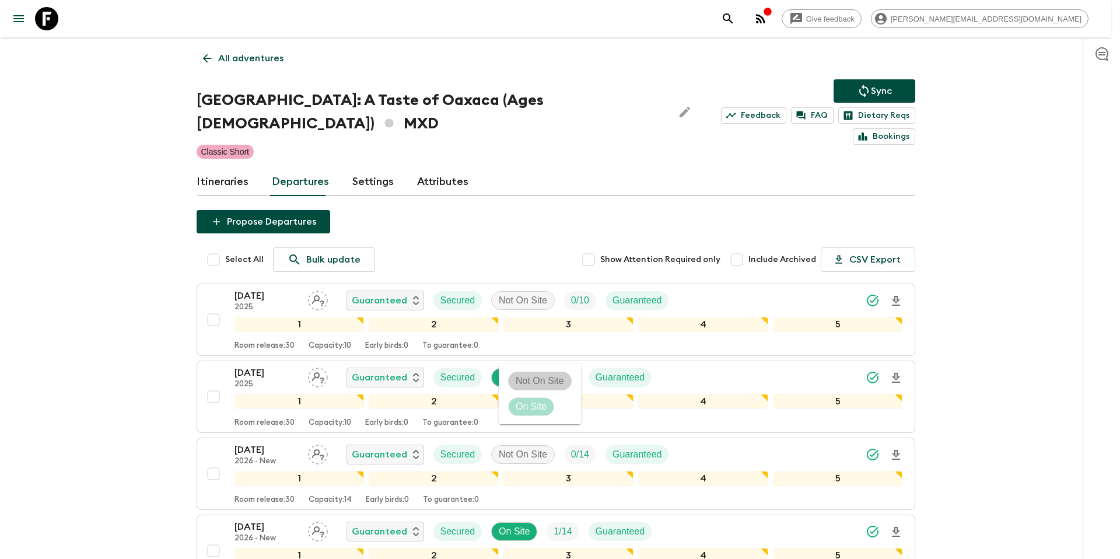
click at [523, 375] on p "Not On Site" at bounding box center [540, 381] width 48 height 14
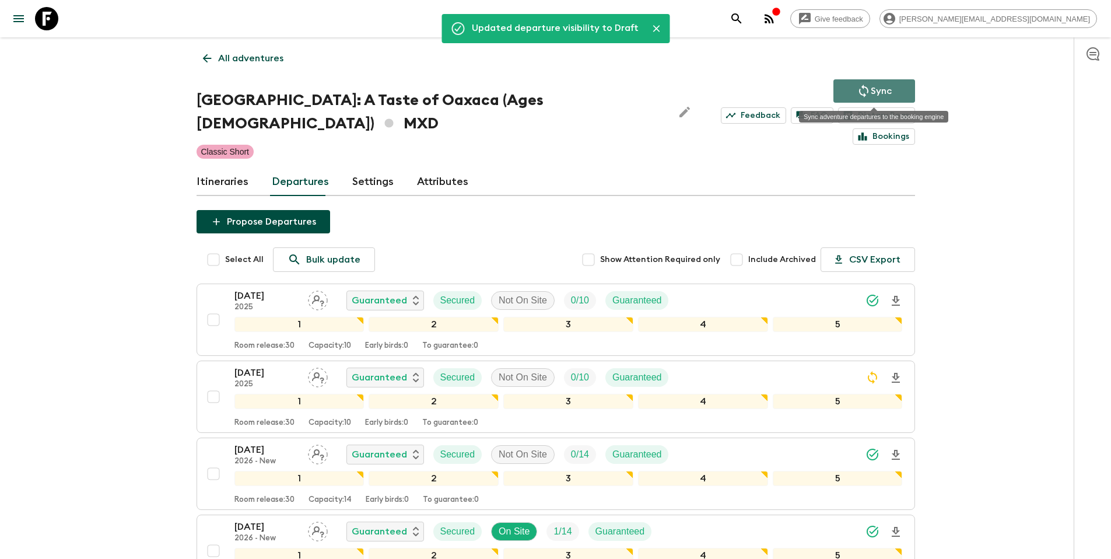
click at [864, 96] on icon "Sync adventure departures to the booking engine" at bounding box center [864, 91] width 14 height 14
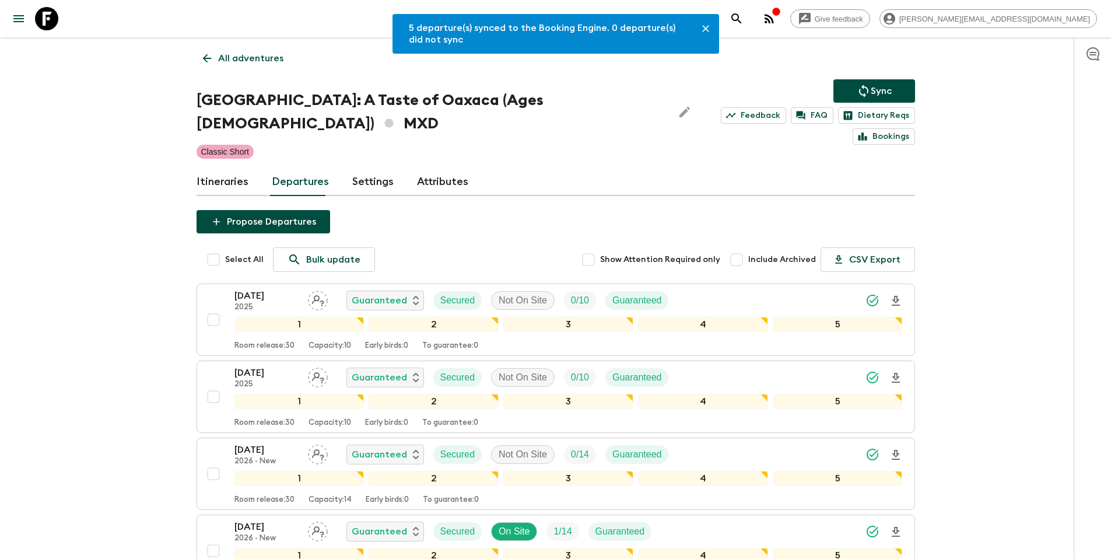
click at [249, 63] on p "All adventures" at bounding box center [250, 58] width 65 height 14
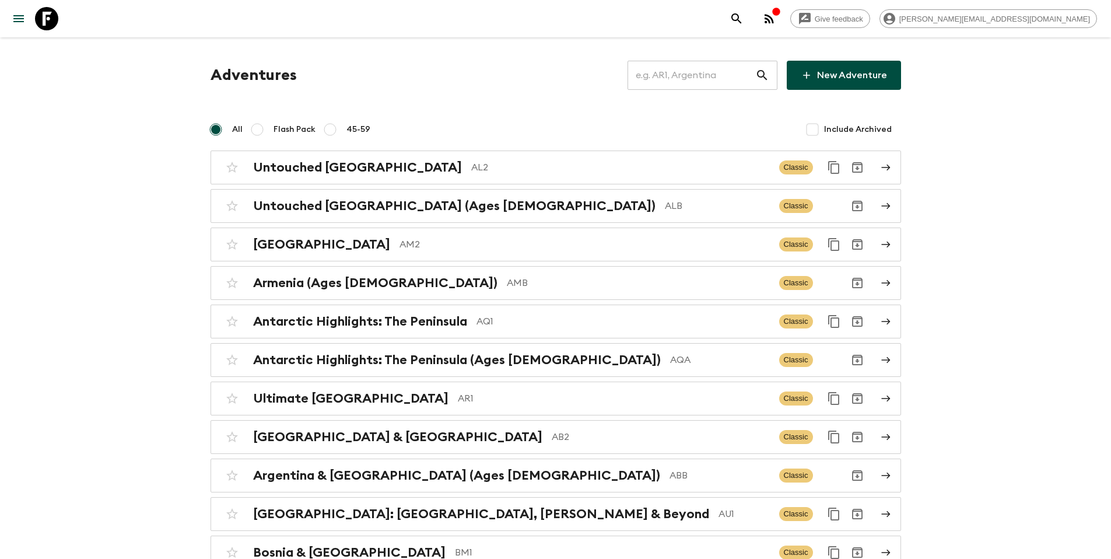
click at [721, 82] on input "text" at bounding box center [691, 75] width 128 height 33
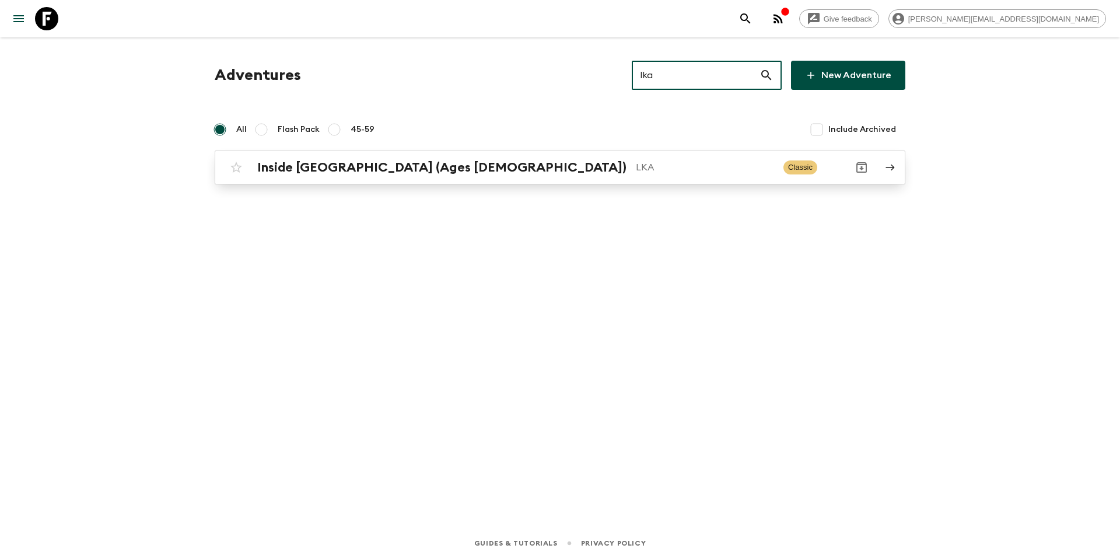
type input "lka"
click at [614, 176] on div "Inside [GEOGRAPHIC_DATA] (Ages [DEMOGRAPHIC_DATA]) LKA Classic" at bounding box center [537, 167] width 625 height 23
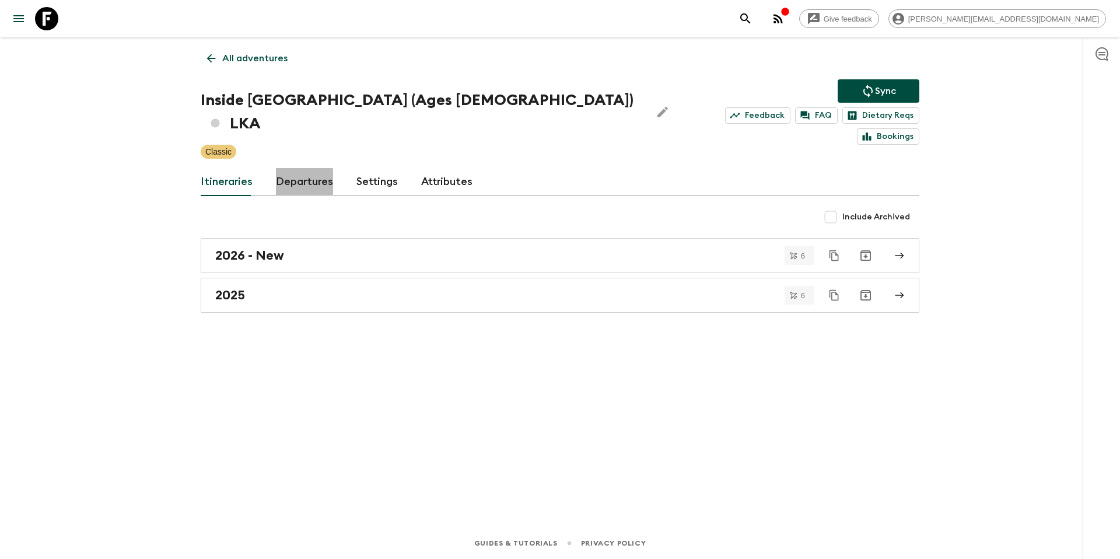
click at [292, 168] on link "Departures" at bounding box center [304, 182] width 57 height 28
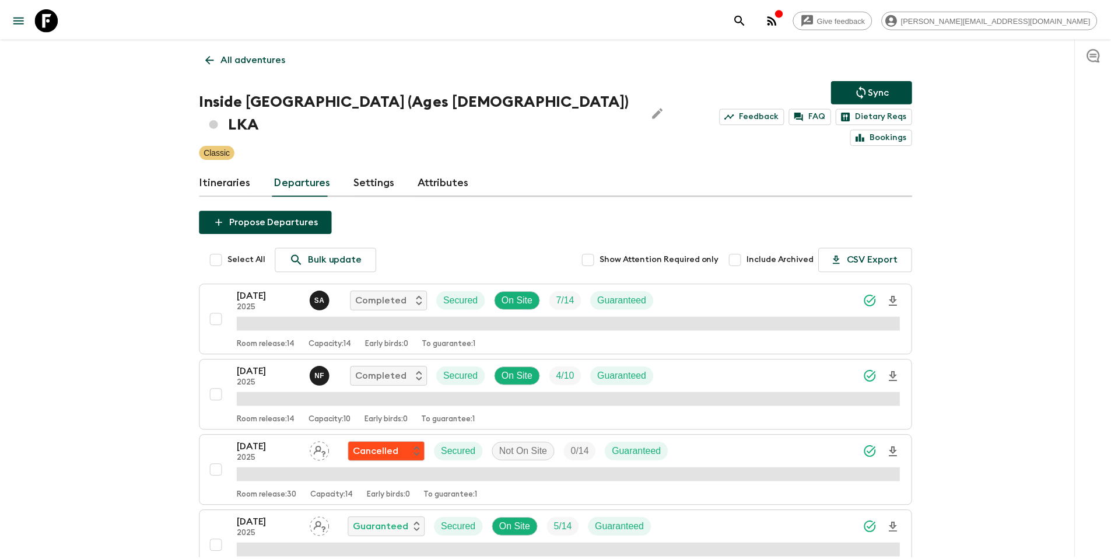
scroll to position [380, 0]
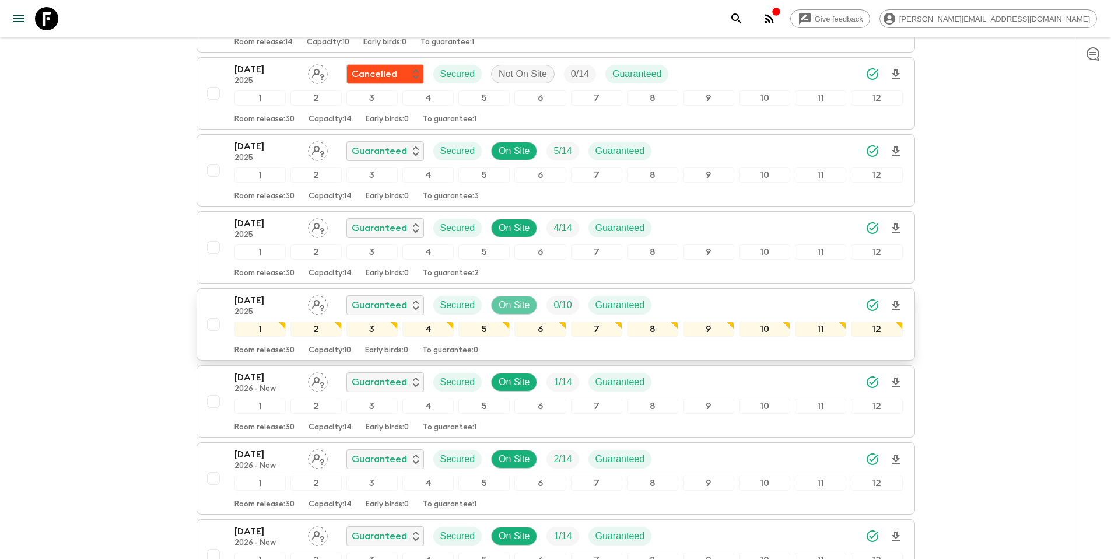
click at [513, 298] on p "On Site" at bounding box center [514, 305] width 31 height 14
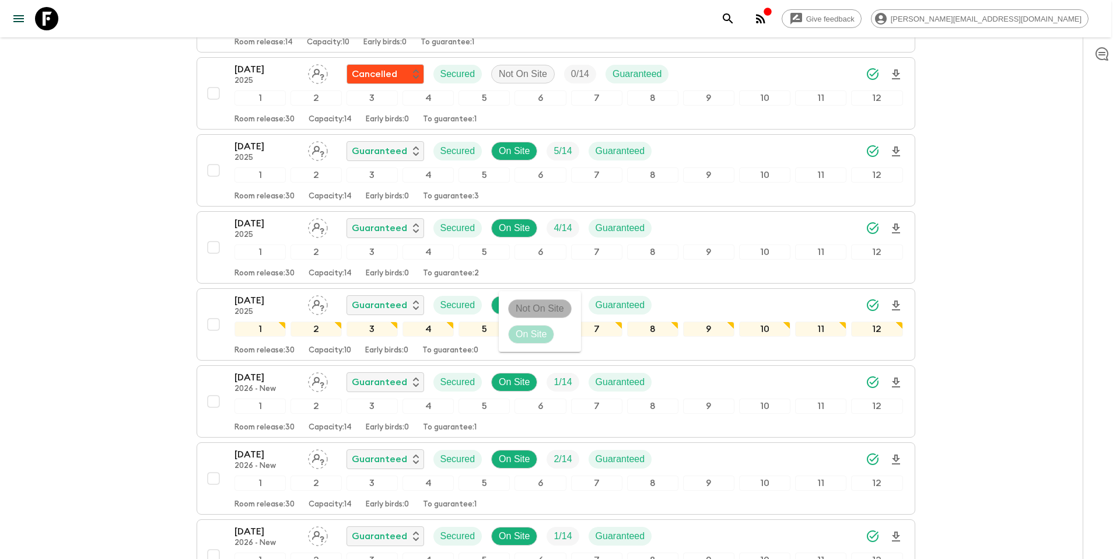
click at [514, 302] on span "Not On Site" at bounding box center [540, 308] width 62 height 14
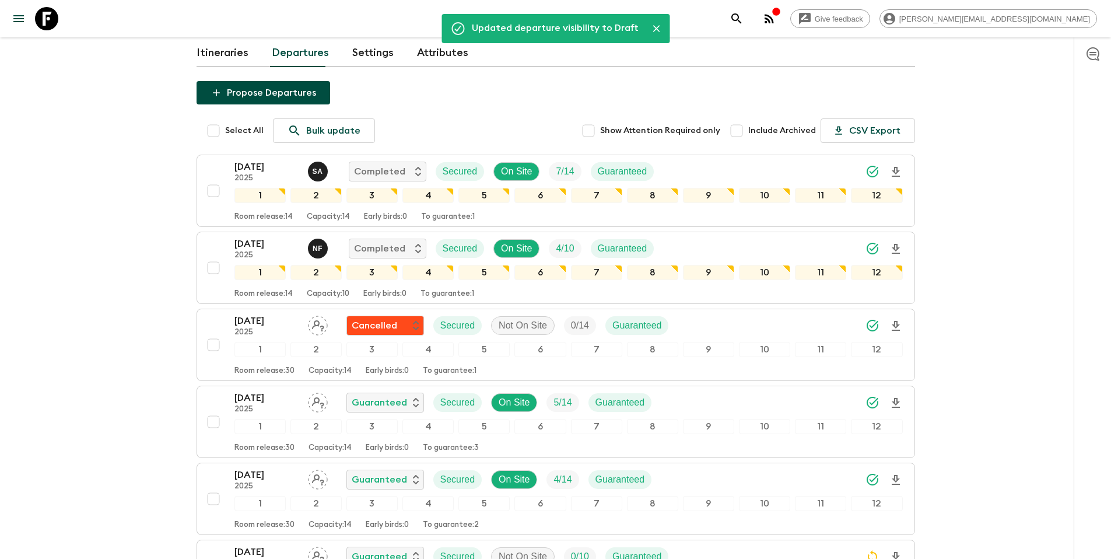
scroll to position [0, 0]
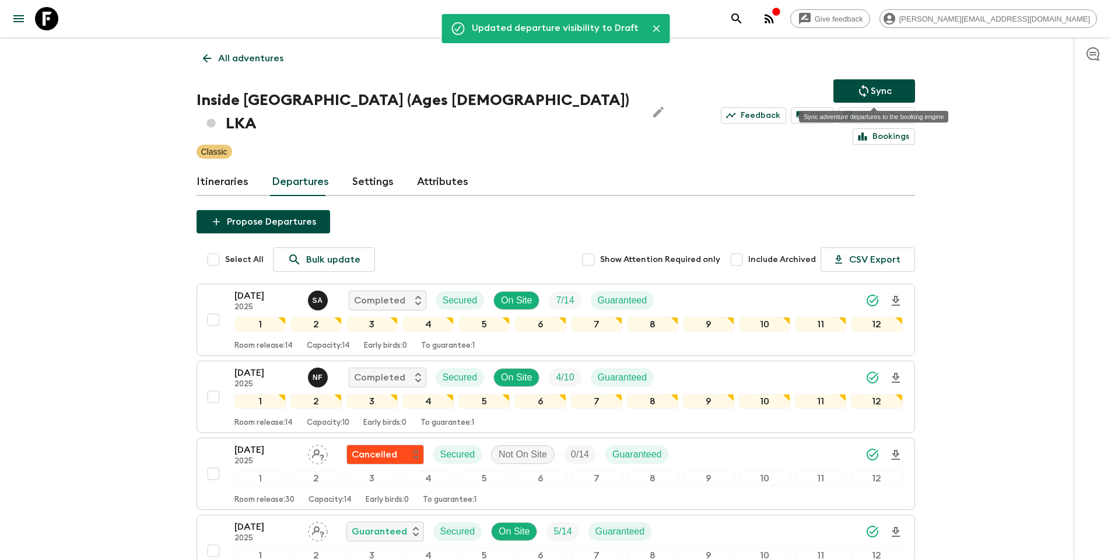
click at [871, 88] on p "Sync" at bounding box center [881, 91] width 21 height 14
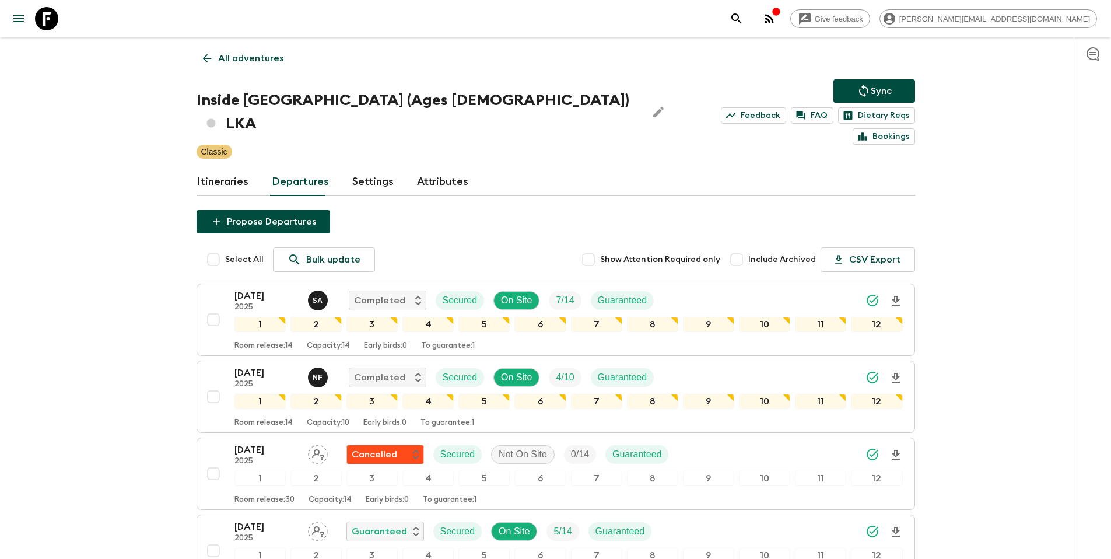
click at [254, 61] on p "All adventures" at bounding box center [250, 58] width 65 height 14
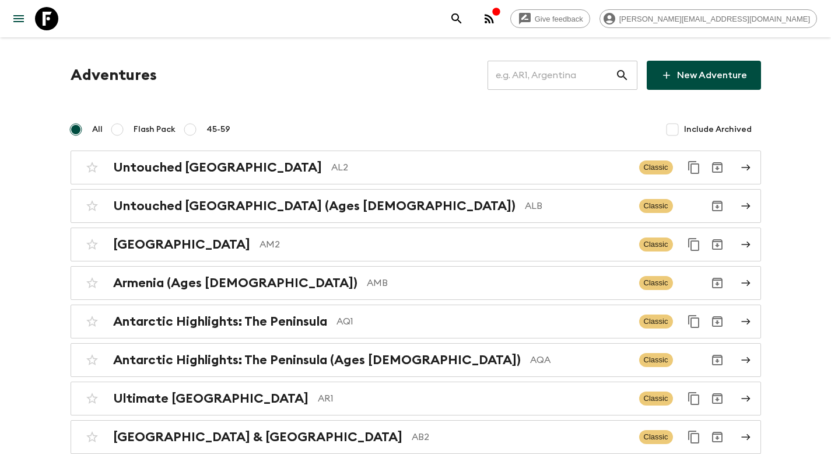
click at [574, 79] on input "text" at bounding box center [552, 75] width 128 height 33
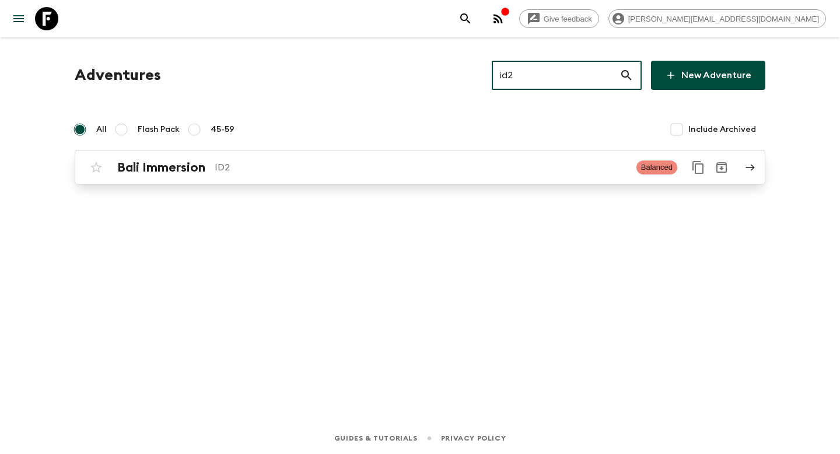
type input "id2"
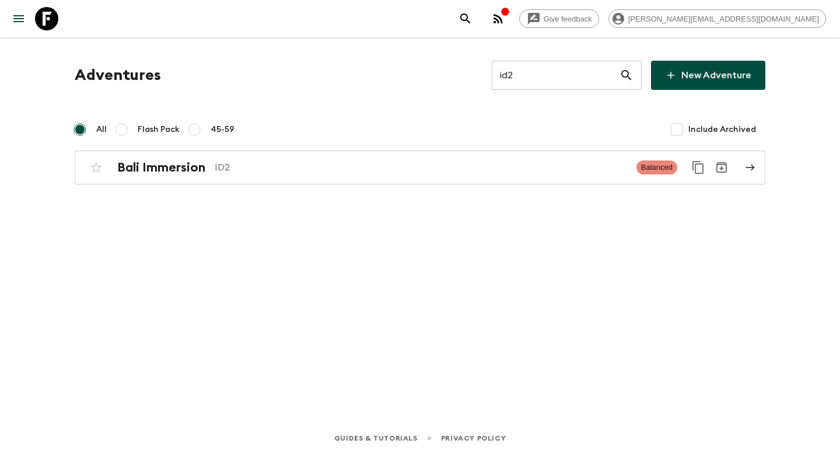
click at [182, 187] on div "Adventures id2 ​ New Adventure All Flash Pack 45-59 Include Archived Bali Immer…" at bounding box center [420, 213] width 746 height 352
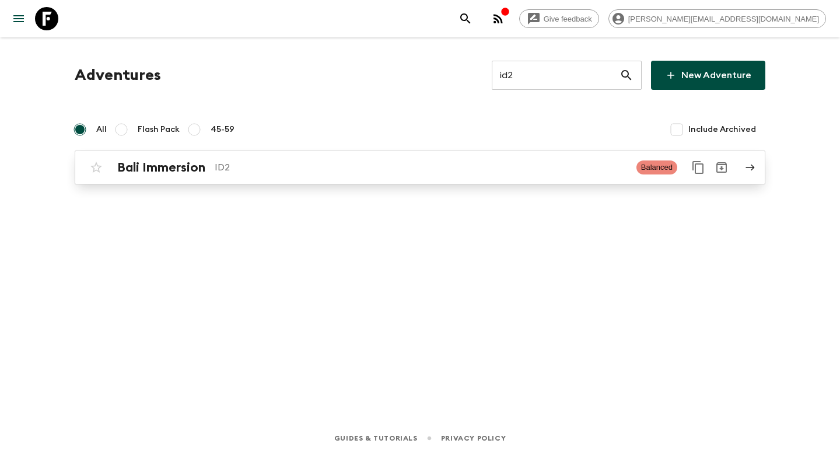
click at [187, 176] on div "Bali Immersion ID2 Balanced" at bounding box center [397, 167] width 625 height 23
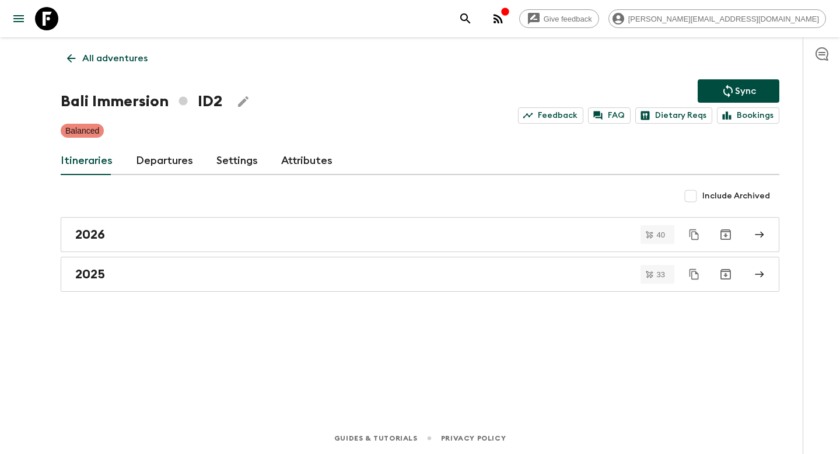
click at [164, 160] on link "Departures" at bounding box center [164, 161] width 57 height 28
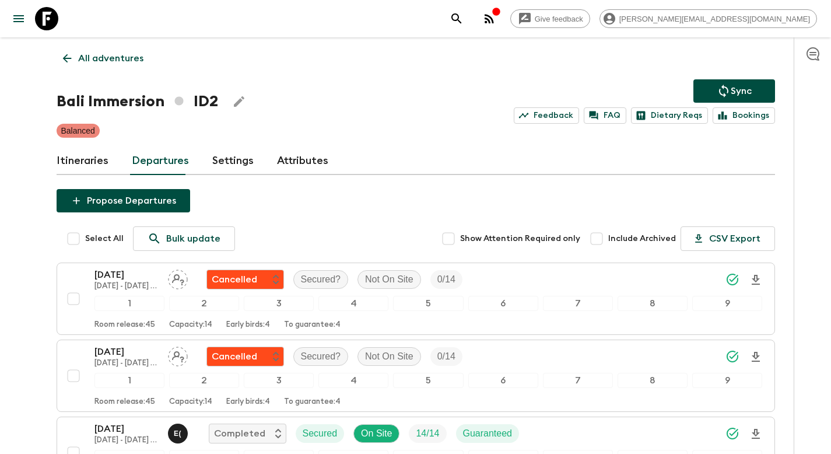
click at [599, 238] on input "Include Archived" at bounding box center [596, 238] width 23 height 23
checkbox input "true"
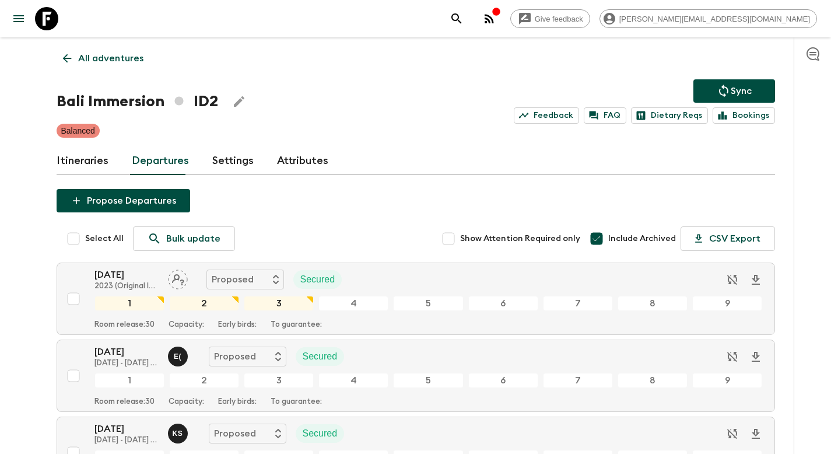
scroll to position [6360, 0]
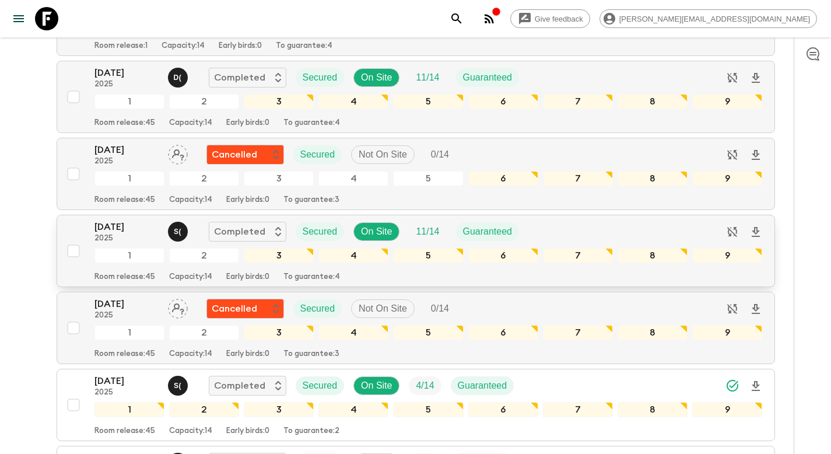
click at [67, 254] on input "checkbox" at bounding box center [73, 250] width 23 height 23
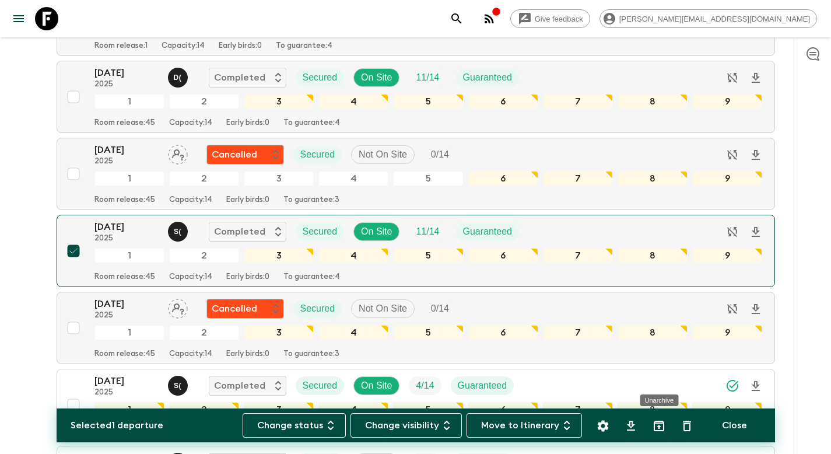
click at [656, 427] on icon "Unarchive" at bounding box center [659, 426] width 14 height 14
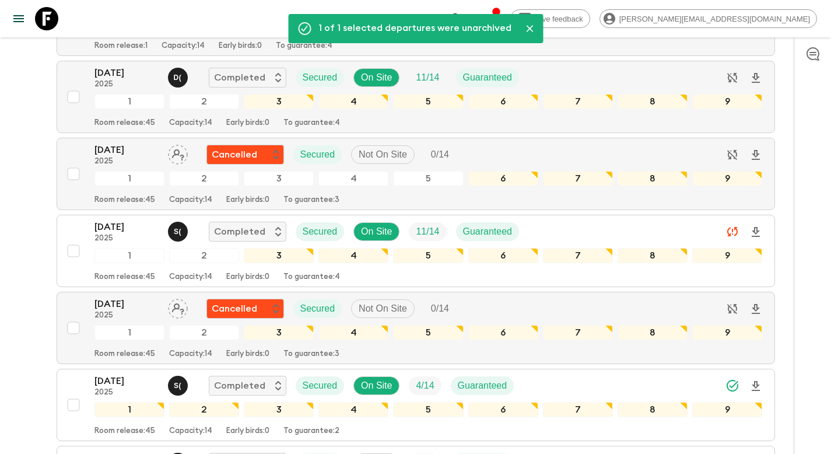
scroll to position [0, 0]
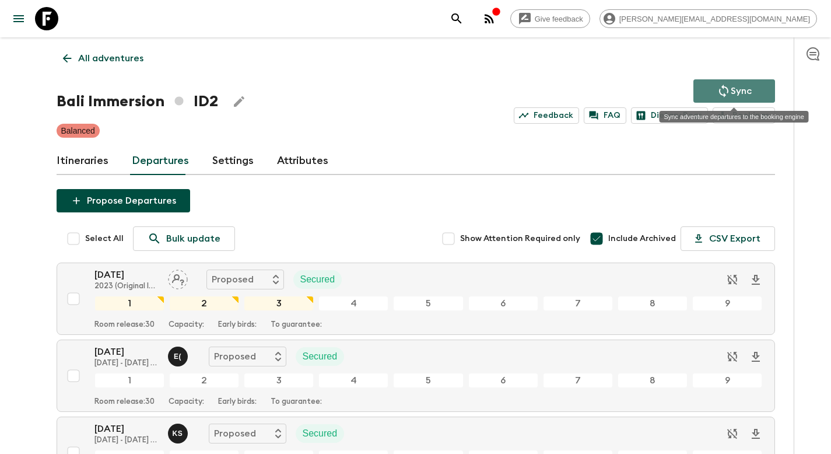
click at [741, 84] on p "Sync" at bounding box center [741, 91] width 21 height 14
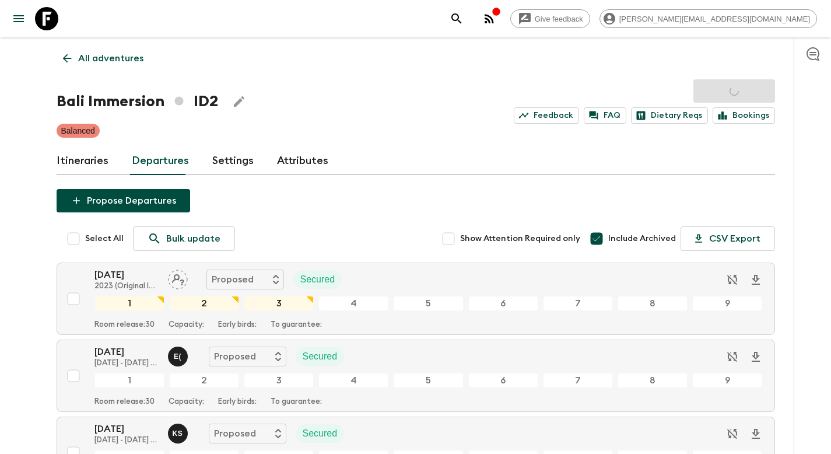
click at [487, 81] on div "Bali Immersion ID2 Sync Feedback FAQ Dietary Reqs Bookings" at bounding box center [416, 101] width 718 height 44
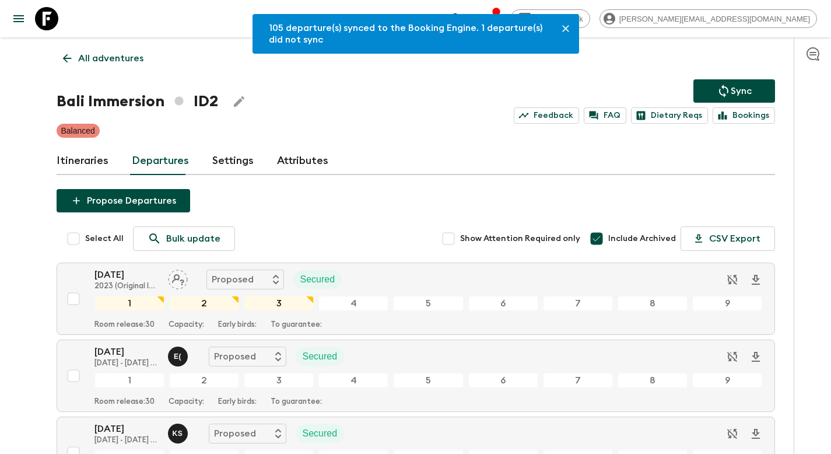
scroll to position [6360, 0]
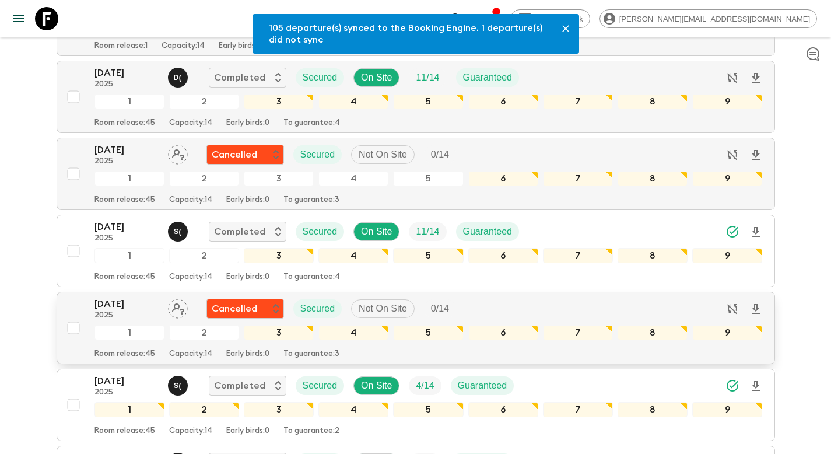
click at [73, 254] on input "checkbox" at bounding box center [73, 250] width 23 height 23
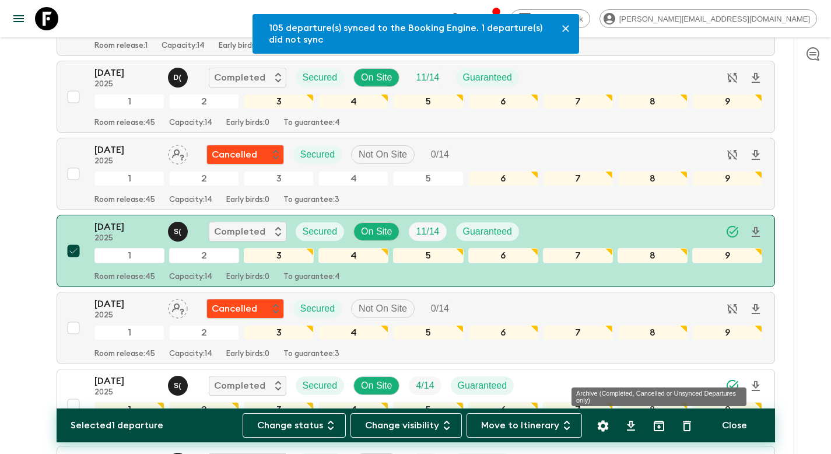
click at [657, 426] on icon "Archive (Completed, Cancelled or Unsynced Departures only)" at bounding box center [659, 426] width 14 height 14
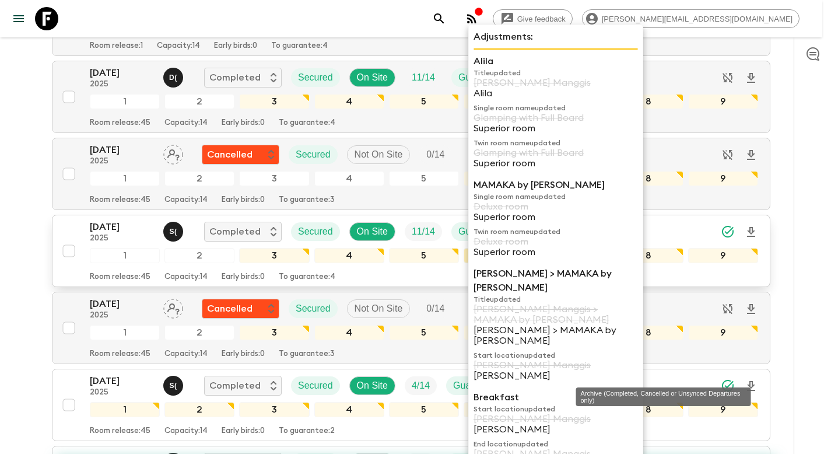
checkbox input "false"
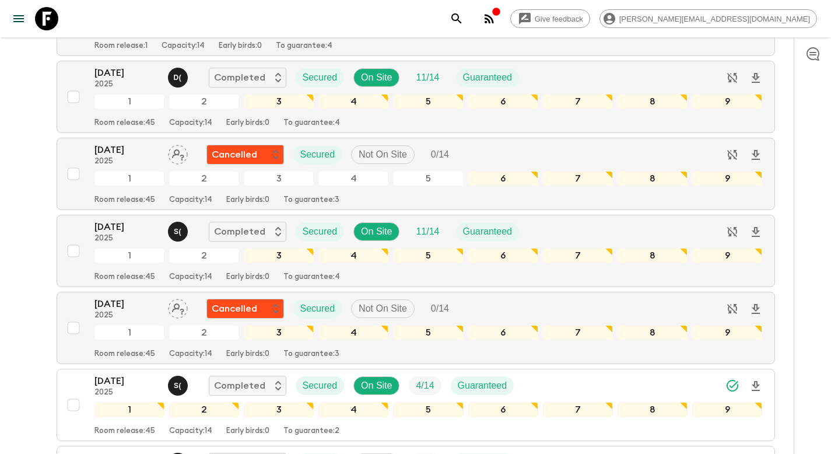
scroll to position [0, 0]
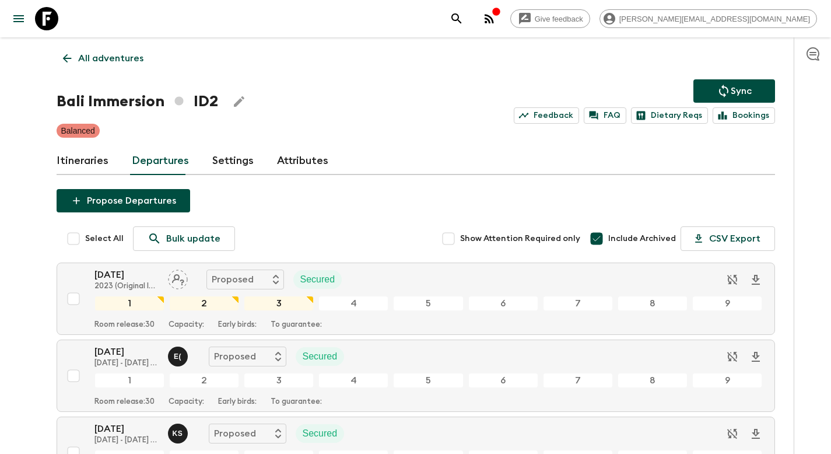
click at [108, 54] on p "All adventures" at bounding box center [110, 58] width 65 height 14
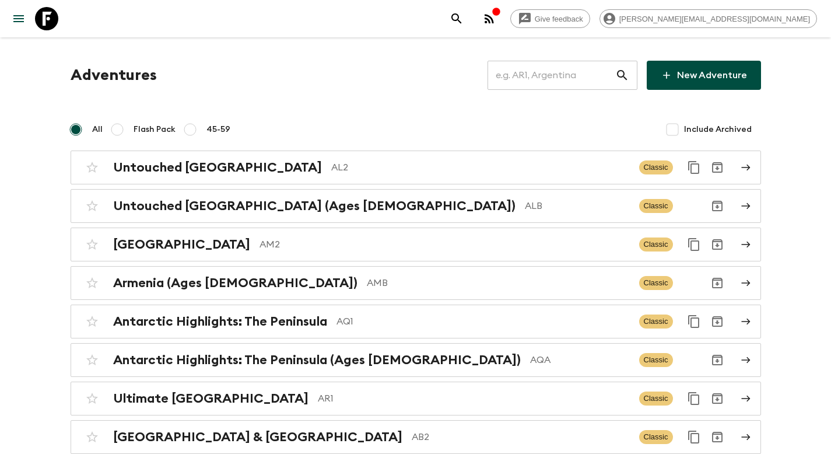
click at [557, 82] on input "text" at bounding box center [552, 75] width 128 height 33
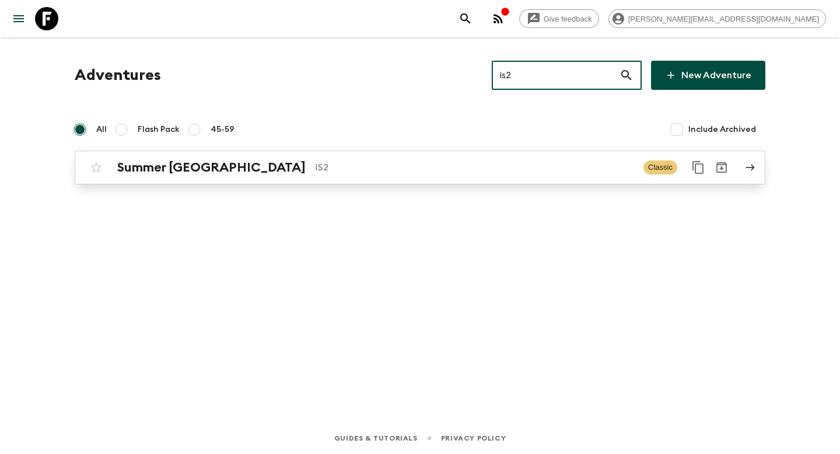
type input "is2"
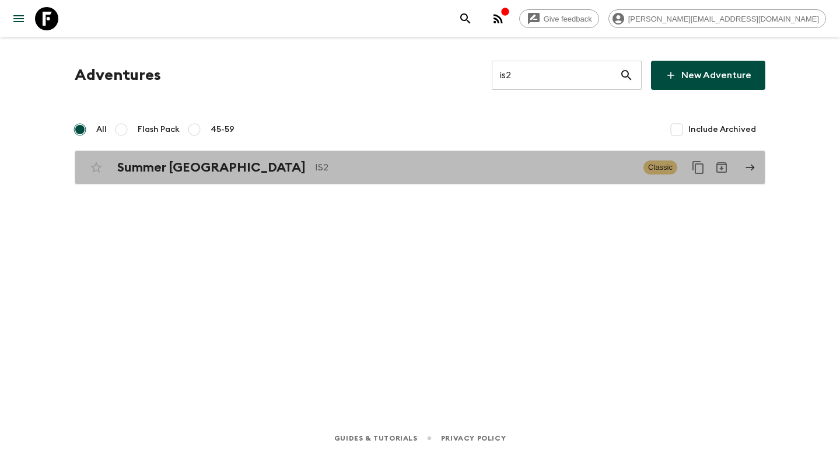
drag, startPoint x: 383, startPoint y: 176, endPoint x: 346, endPoint y: 176, distance: 37.3
click at [383, 176] on div "Summer Iceland IS2 Classic" at bounding box center [397, 167] width 625 height 23
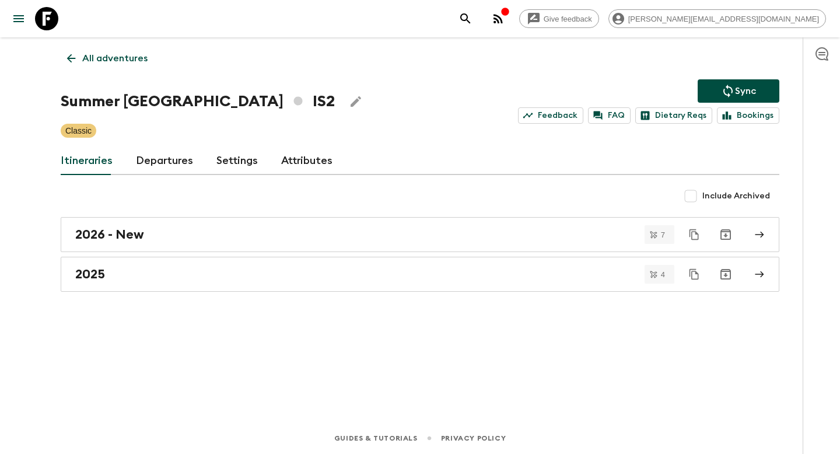
click at [156, 162] on link "Departures" at bounding box center [164, 161] width 57 height 28
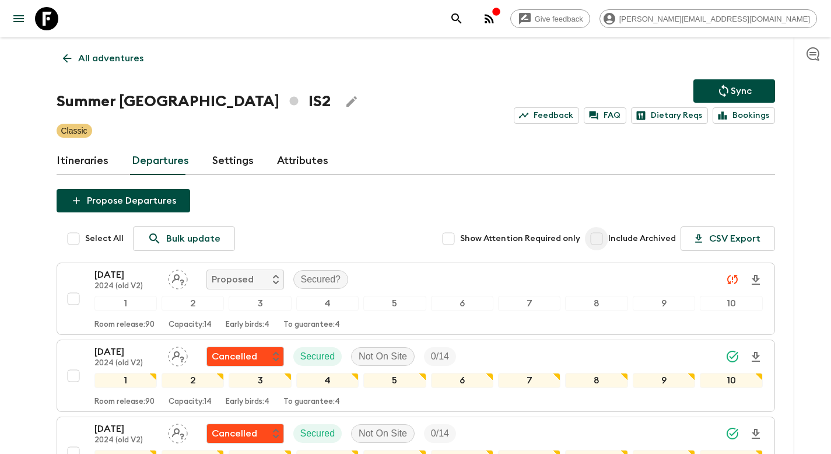
click at [608, 236] on input "Include Archived" at bounding box center [596, 238] width 23 height 23
checkbox input "true"
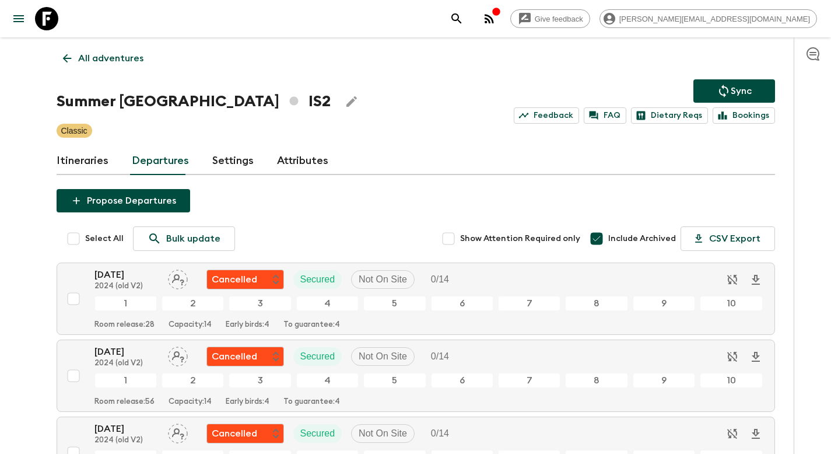
scroll to position [2588, 0]
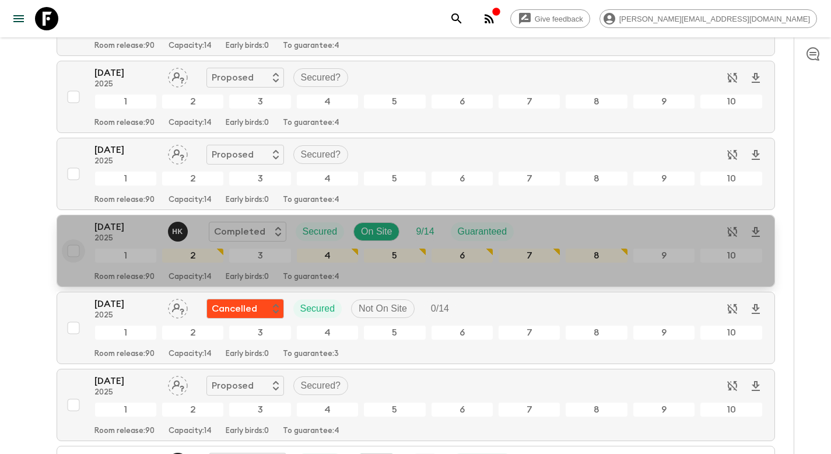
click at [75, 254] on input "checkbox" at bounding box center [73, 250] width 23 height 23
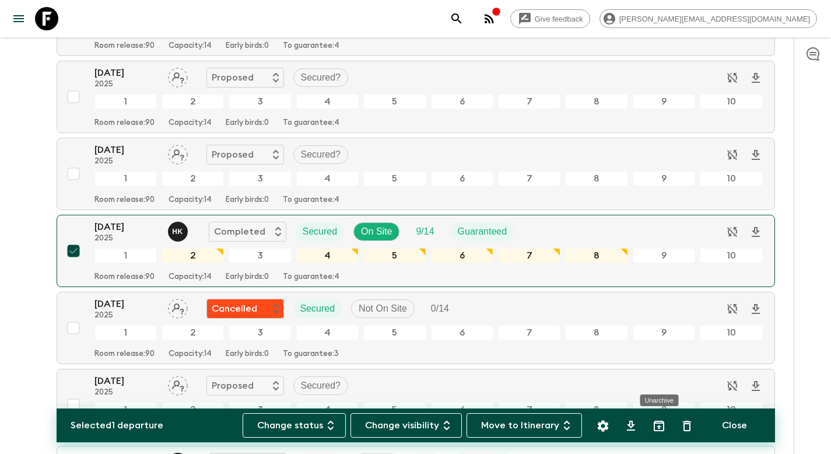
click at [657, 425] on icon "Unarchive" at bounding box center [659, 426] width 14 height 14
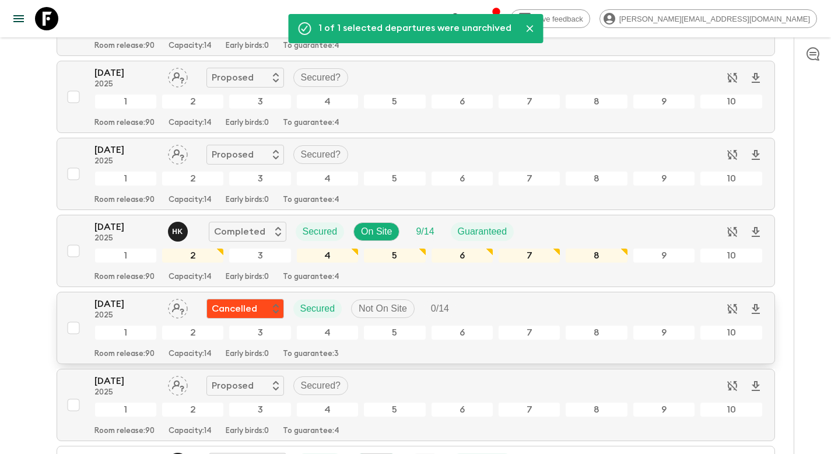
scroll to position [0, 0]
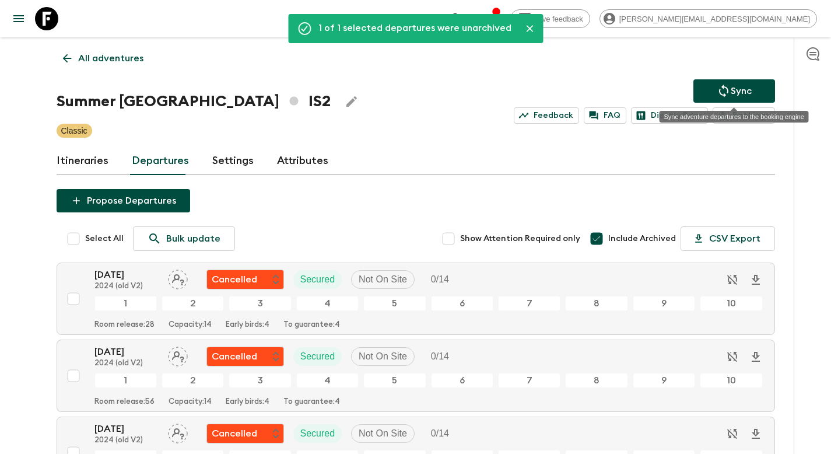
click at [737, 94] on p "Sync" at bounding box center [741, 91] width 21 height 14
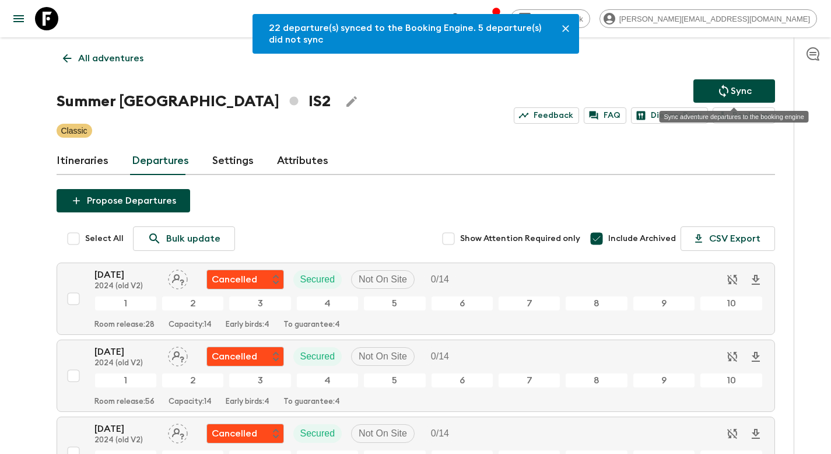
scroll to position [2588, 0]
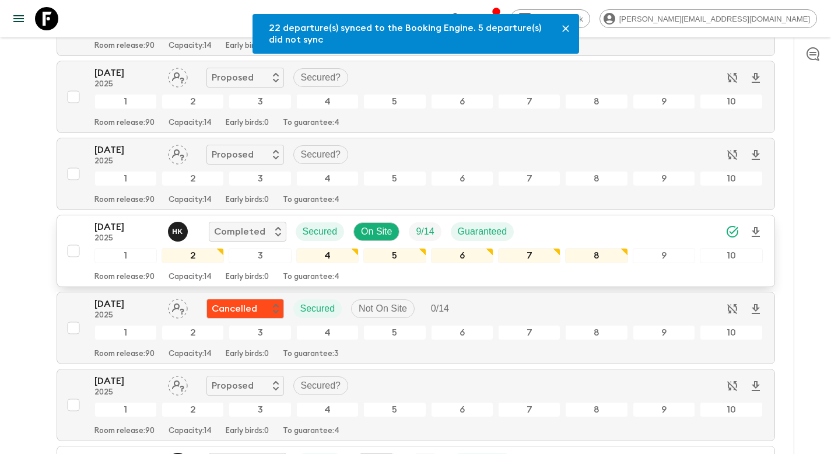
click at [71, 253] on input "checkbox" at bounding box center [73, 250] width 23 height 23
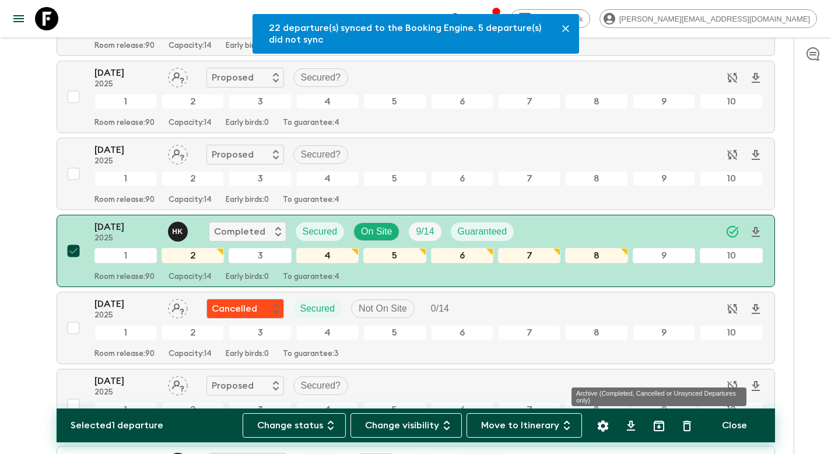
click at [660, 426] on icon "Archive (Completed, Cancelled or Unsynced Departures only)" at bounding box center [659, 426] width 14 height 14
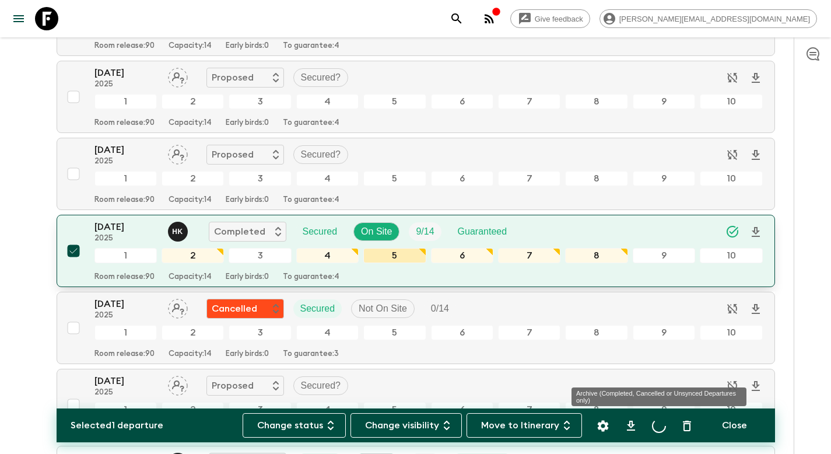
checkbox input "false"
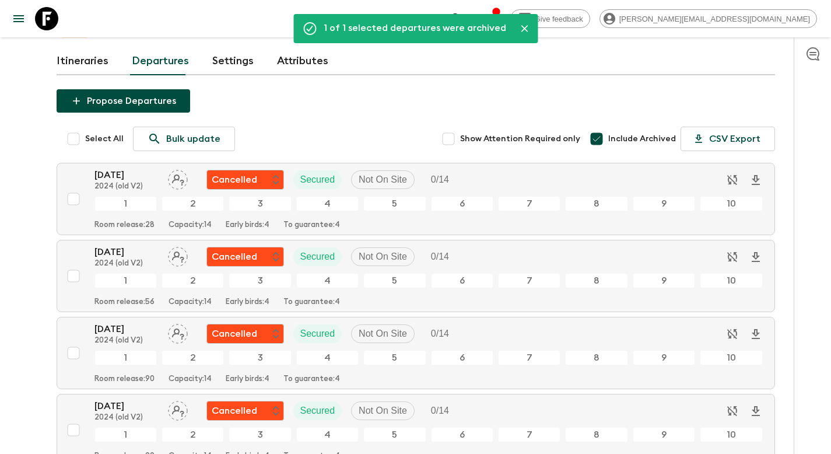
scroll to position [0, 0]
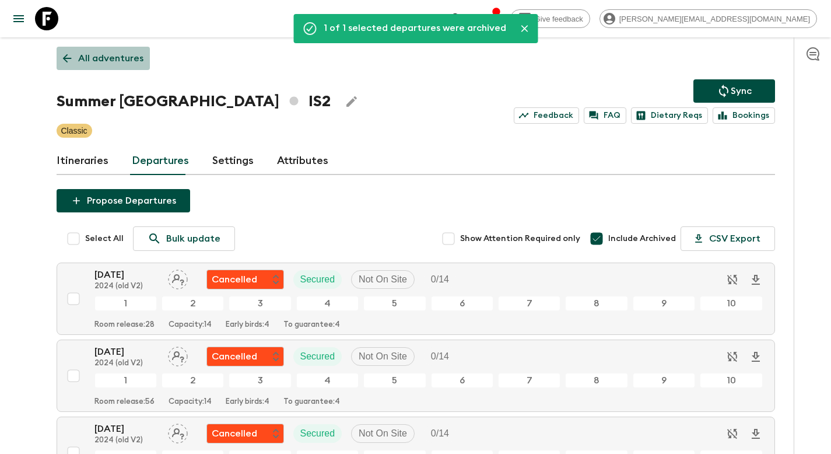
click at [107, 57] on p "All adventures" at bounding box center [110, 58] width 65 height 14
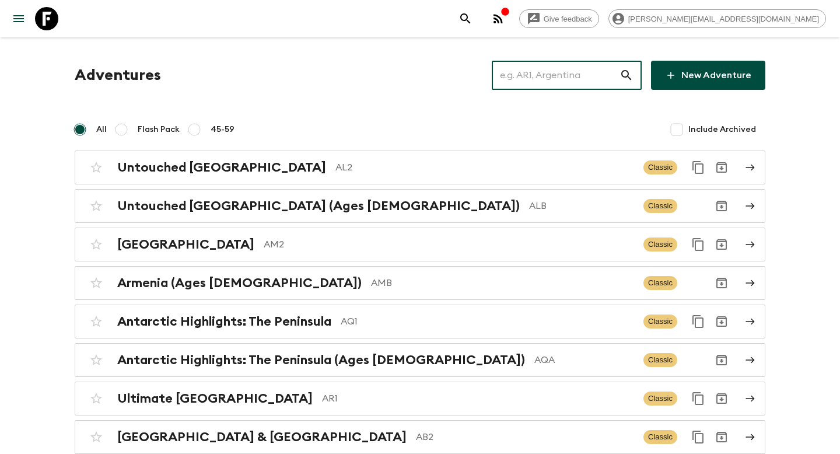
click at [549, 80] on input "text" at bounding box center [556, 75] width 128 height 33
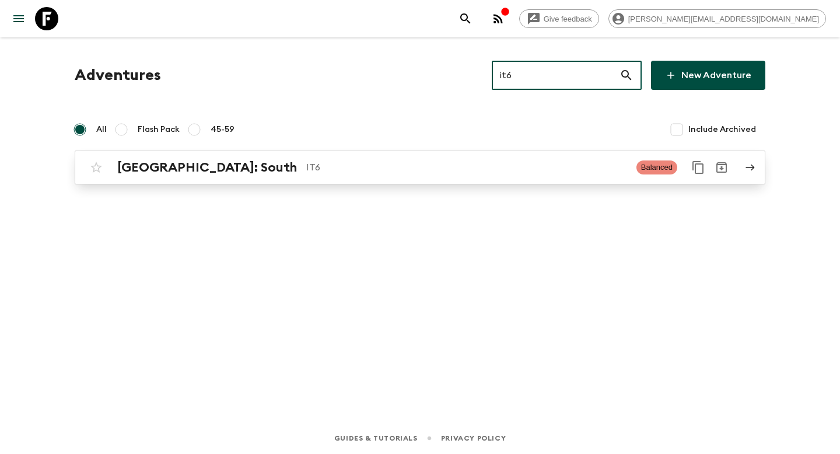
type input "it6"
click at [306, 173] on p "IT6" at bounding box center [466, 167] width 321 height 14
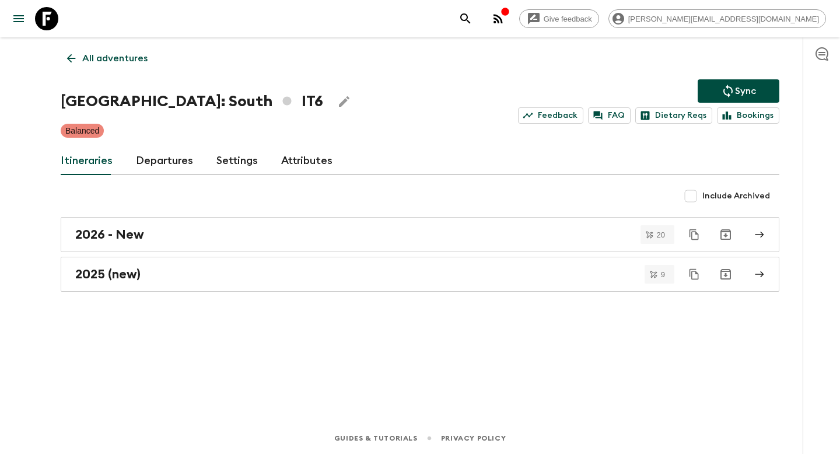
drag, startPoint x: 153, startPoint y: 158, endPoint x: 163, endPoint y: 160, distance: 10.2
click at [153, 158] on link "Departures" at bounding box center [164, 161] width 57 height 28
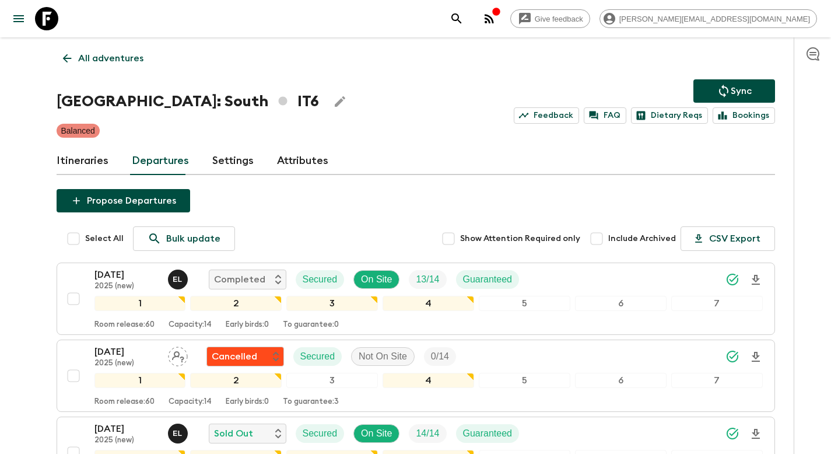
click at [601, 242] on input "Include Archived" at bounding box center [596, 238] width 23 height 23
checkbox input "true"
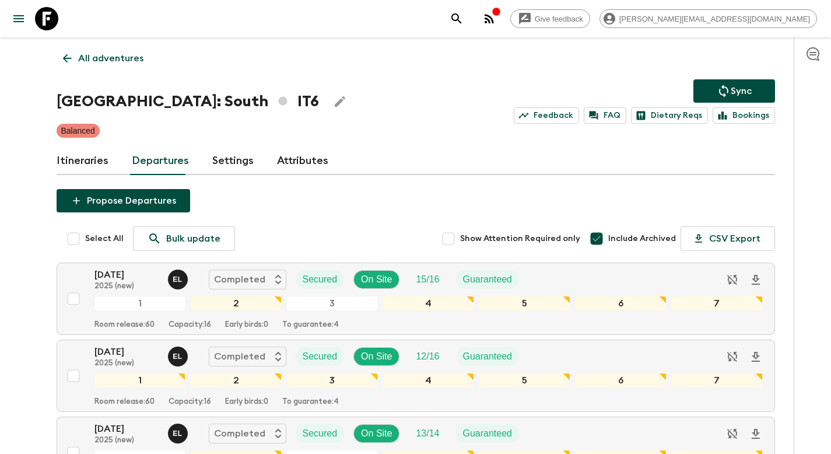
scroll to position [510, 0]
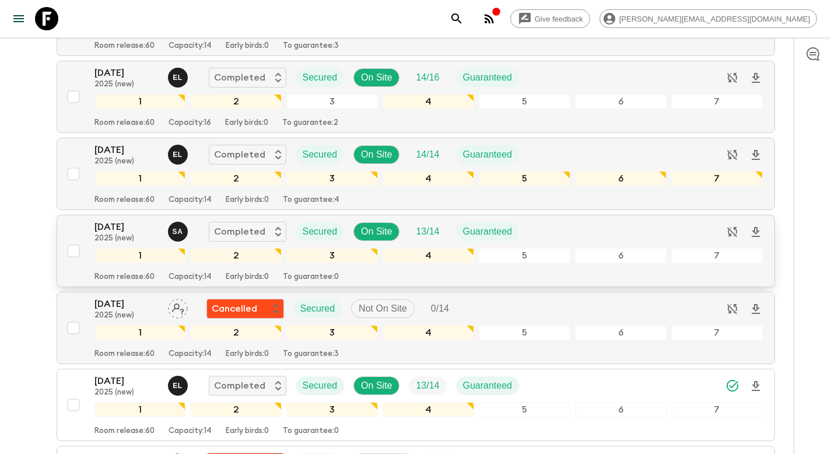
click at [72, 253] on input "checkbox" at bounding box center [73, 250] width 23 height 23
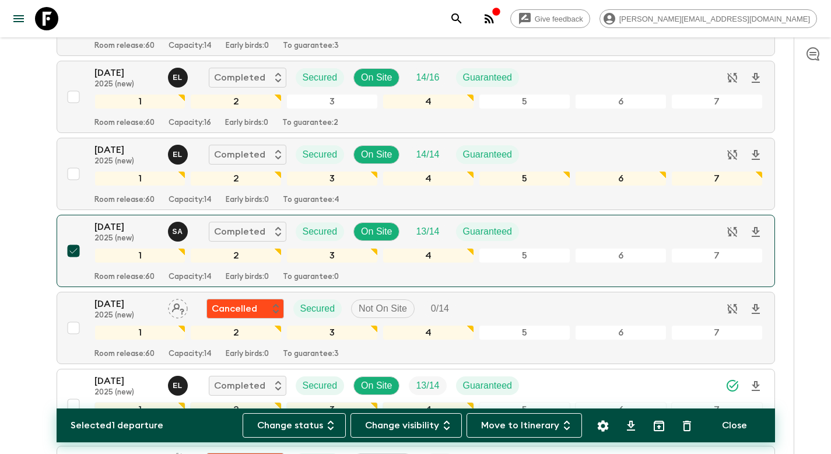
click at [655, 425] on icon "Unarchive" at bounding box center [659, 426] width 14 height 14
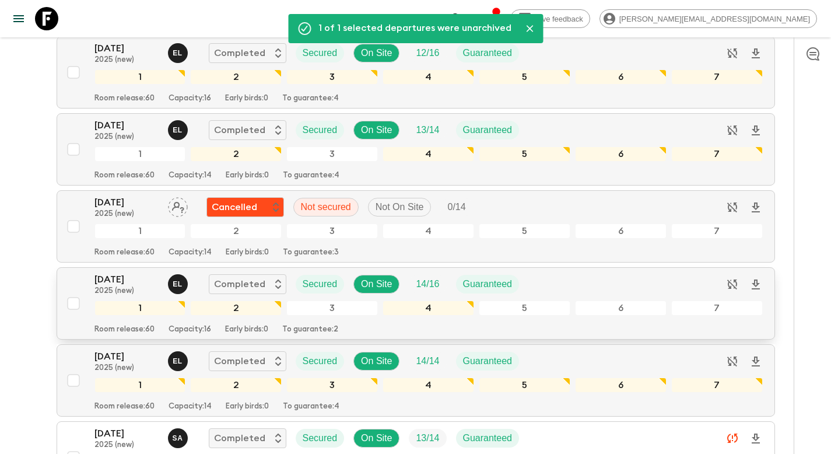
scroll to position [0, 0]
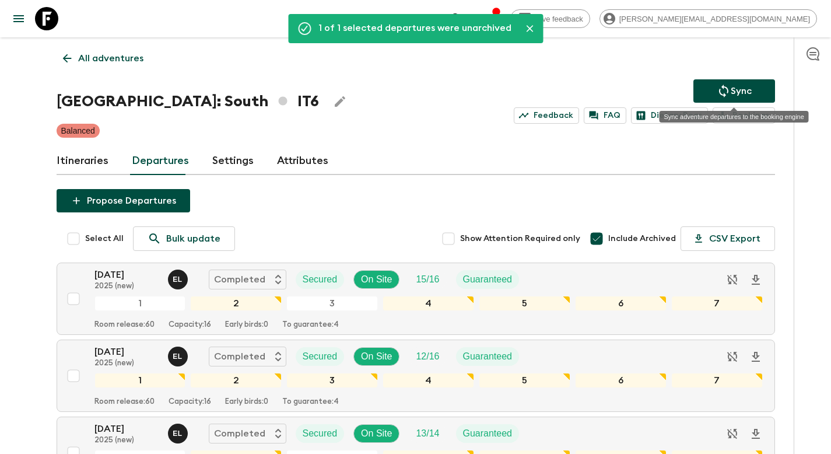
click at [734, 84] on p "Sync" at bounding box center [741, 91] width 21 height 14
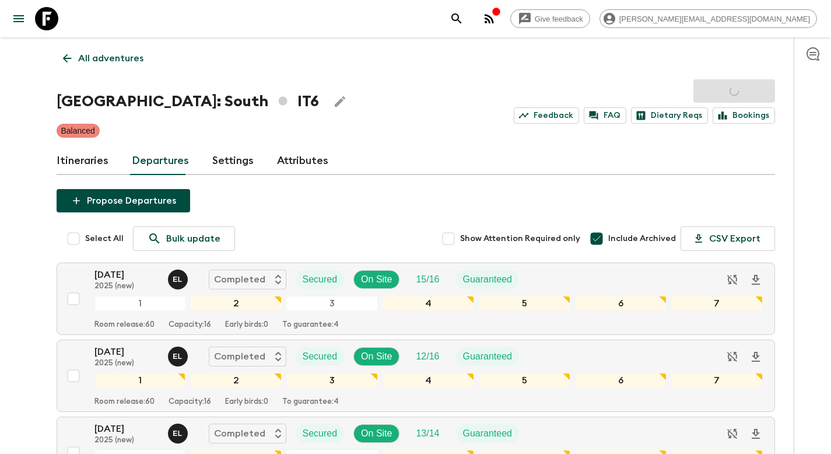
scroll to position [510, 0]
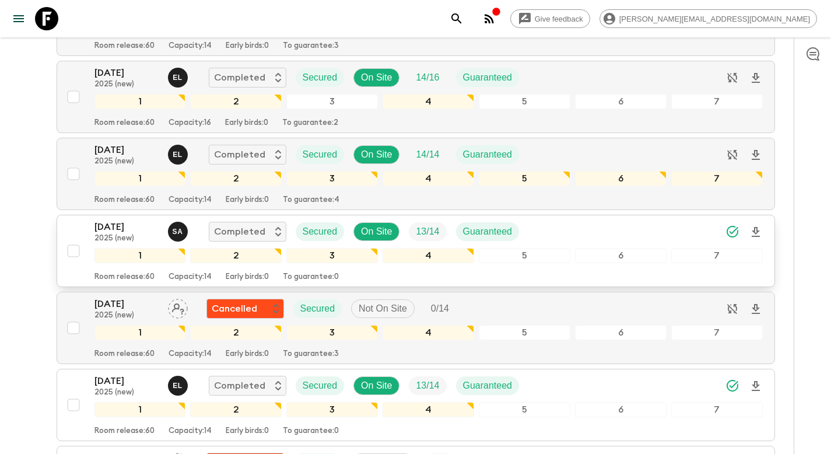
click at [69, 251] on input "checkbox" at bounding box center [73, 250] width 23 height 23
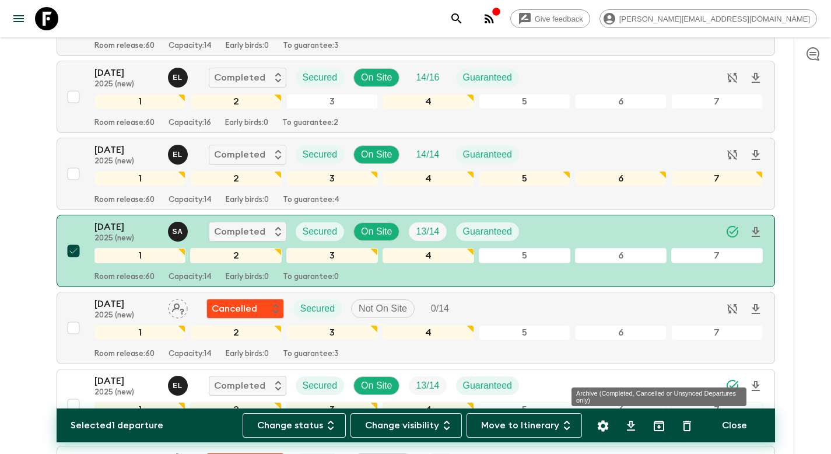
click at [659, 427] on icon "Archive (Completed, Cancelled or Unsynced Departures only)" at bounding box center [659, 425] width 10 height 10
checkbox input "false"
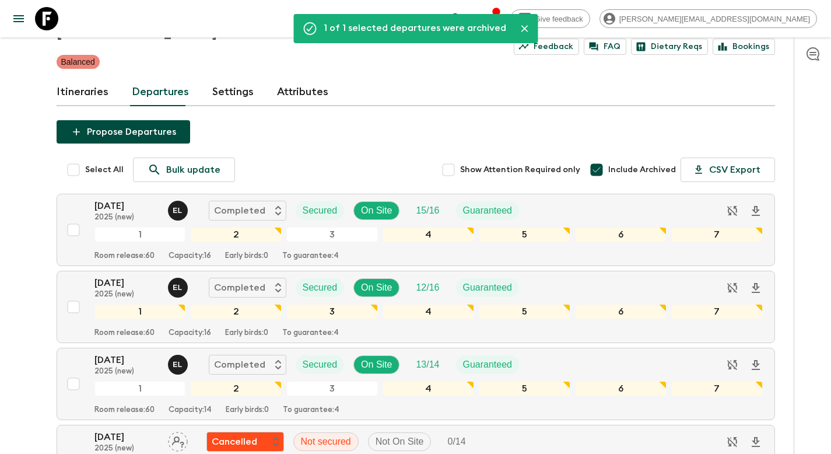
scroll to position [0, 0]
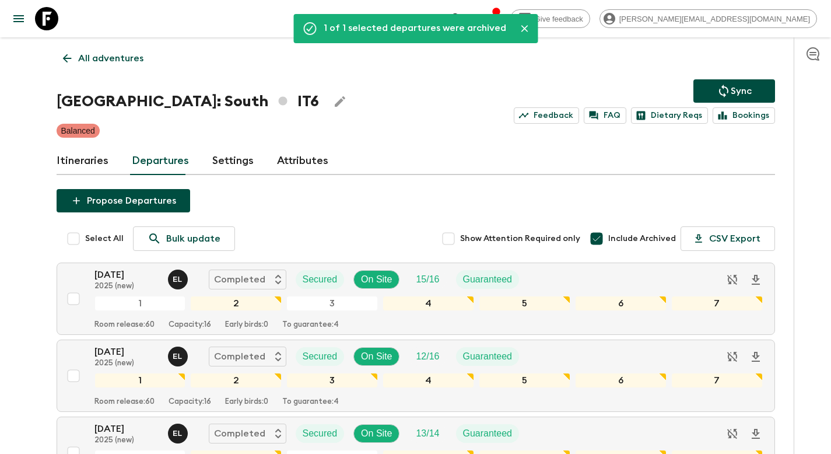
click at [103, 64] on p "All adventures" at bounding box center [110, 58] width 65 height 14
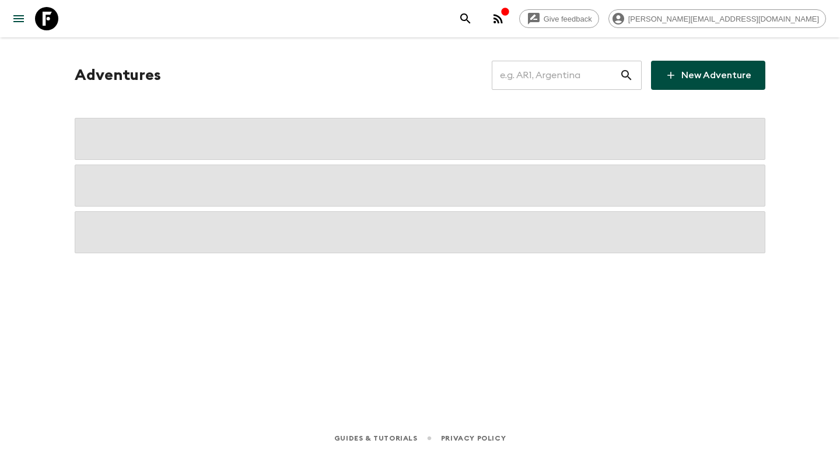
click at [569, 80] on input "text" at bounding box center [556, 75] width 128 height 33
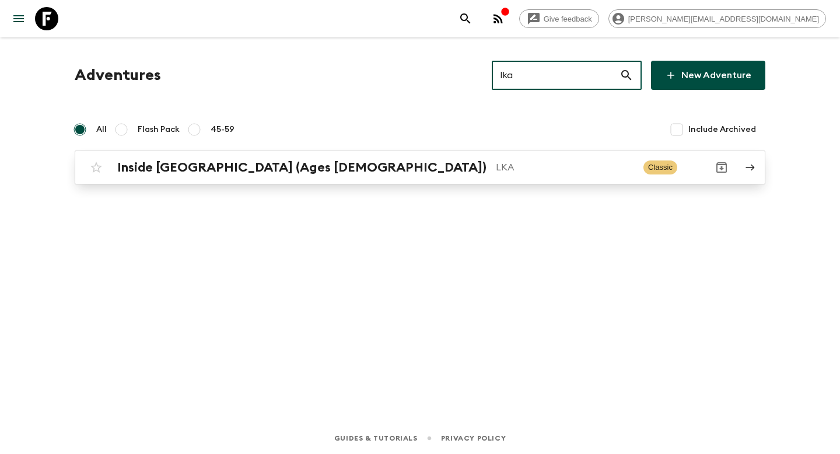
type input "lka"
click at [170, 173] on h2 "Inside [GEOGRAPHIC_DATA] (Ages [DEMOGRAPHIC_DATA])" at bounding box center [301, 167] width 369 height 15
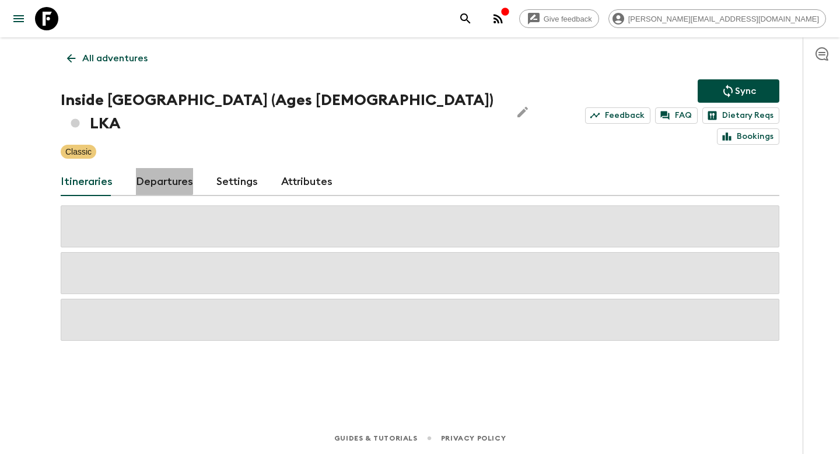
click at [157, 168] on link "Departures" at bounding box center [164, 182] width 57 height 28
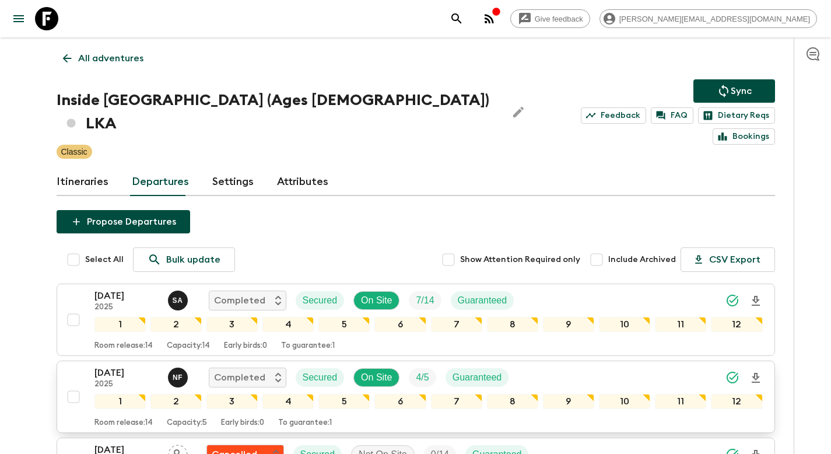
click at [76, 385] on input "checkbox" at bounding box center [73, 396] width 23 height 23
checkbox input "true"
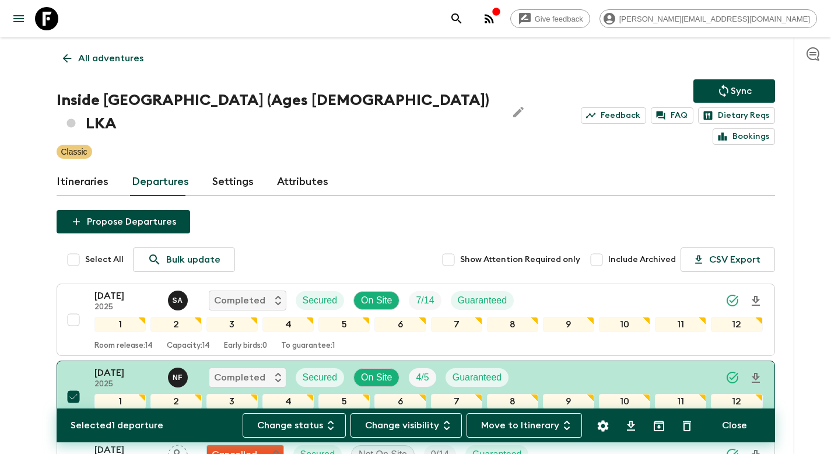
click at [601, 426] on icon "Settings" at bounding box center [603, 426] width 14 height 14
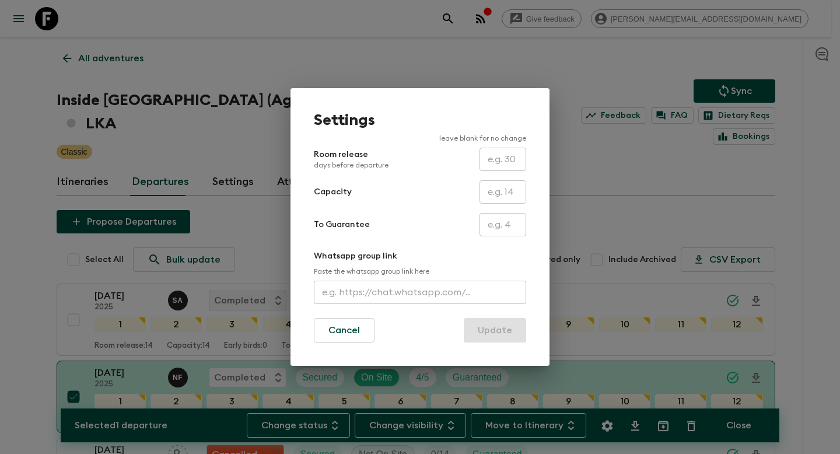
click at [505, 194] on input "text" at bounding box center [502, 191] width 47 height 23
type input "10"
click at [434, 204] on form "Room release days before departure ​ Capacity 10 ​ To Guarantee ​ Whatsapp grou…" at bounding box center [420, 245] width 212 height 195
click at [509, 333] on button "Update" at bounding box center [495, 330] width 62 height 24
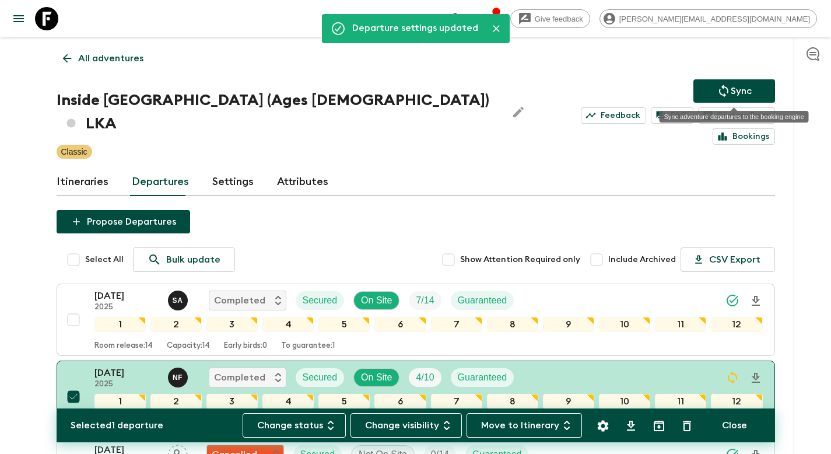
click at [735, 90] on p "Sync" at bounding box center [741, 91] width 21 height 14
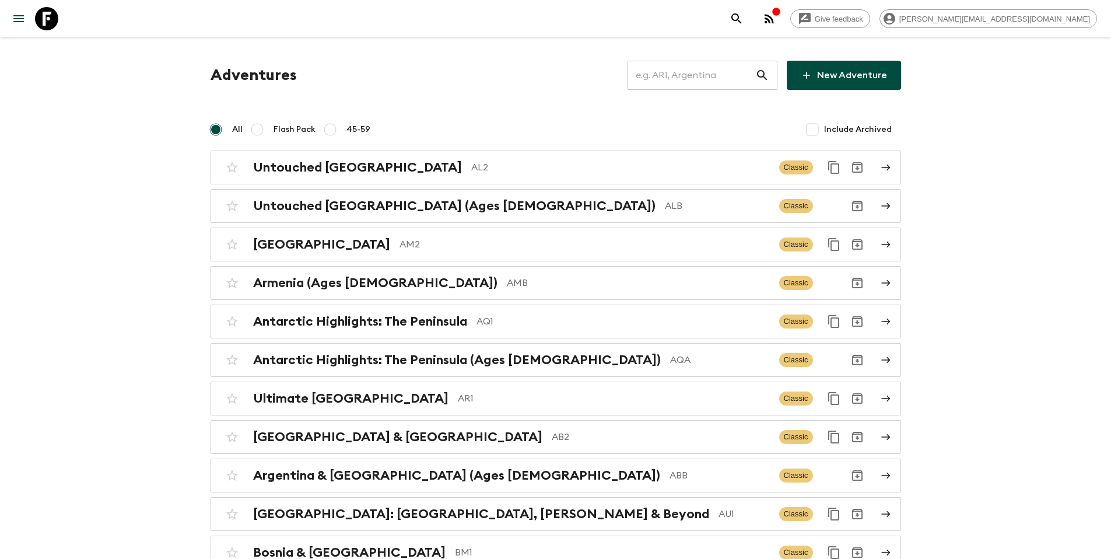
click at [730, 79] on input "text" at bounding box center [691, 75] width 128 height 33
